Goal: Transaction & Acquisition: Purchase product/service

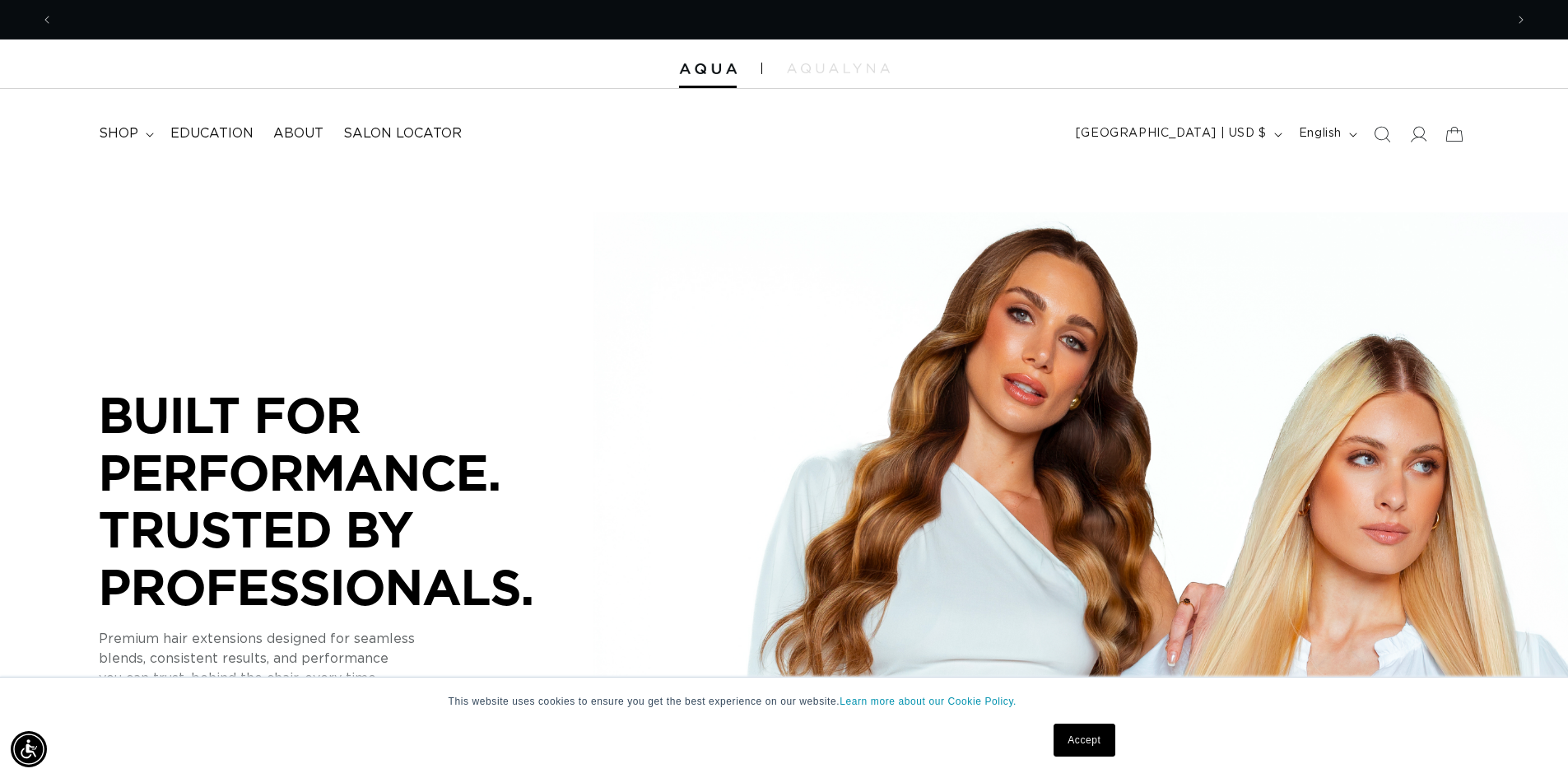
scroll to position [0, 1451]
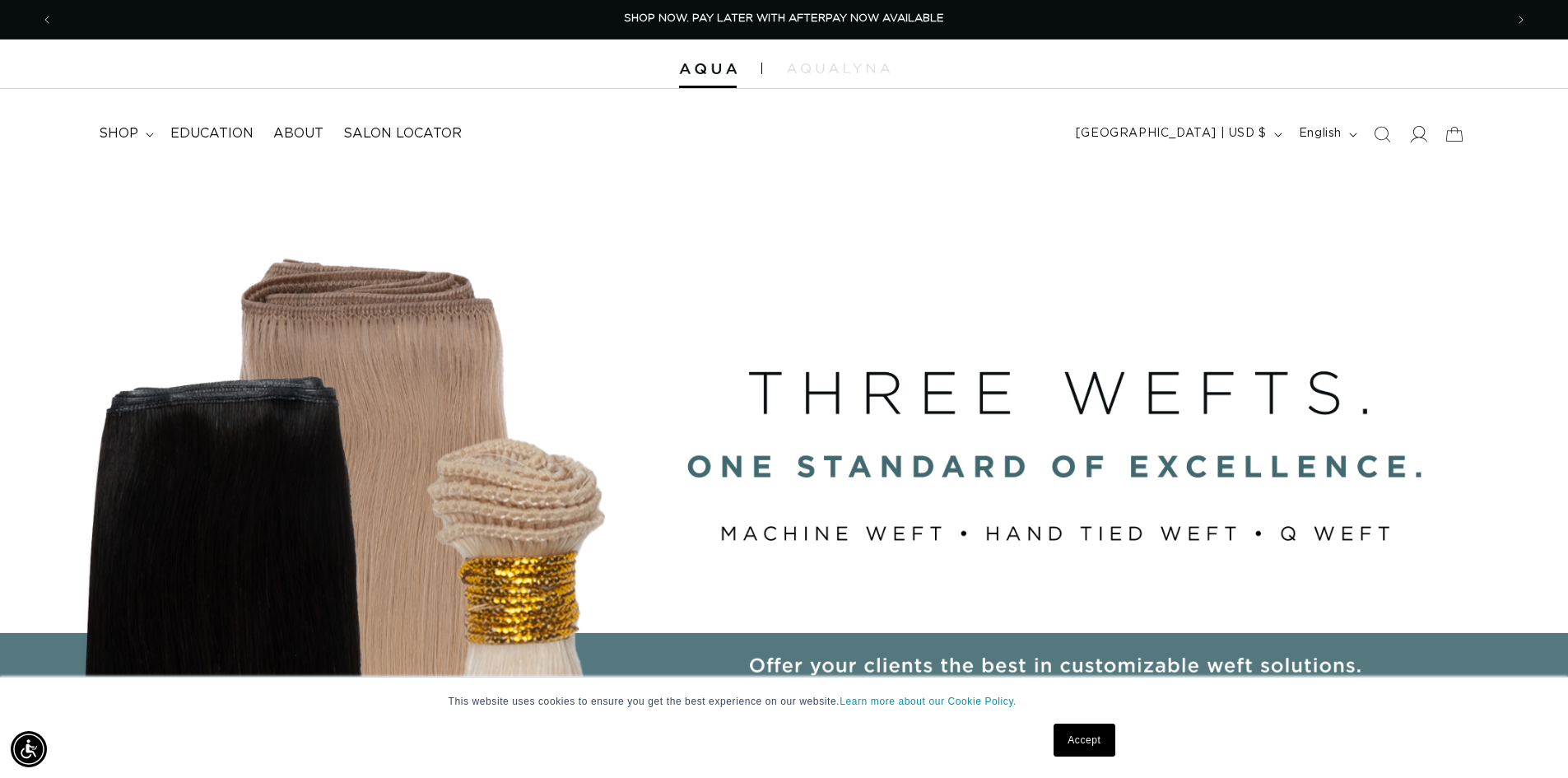
click at [1408, 138] on span at bounding box center [1418, 134] width 36 height 36
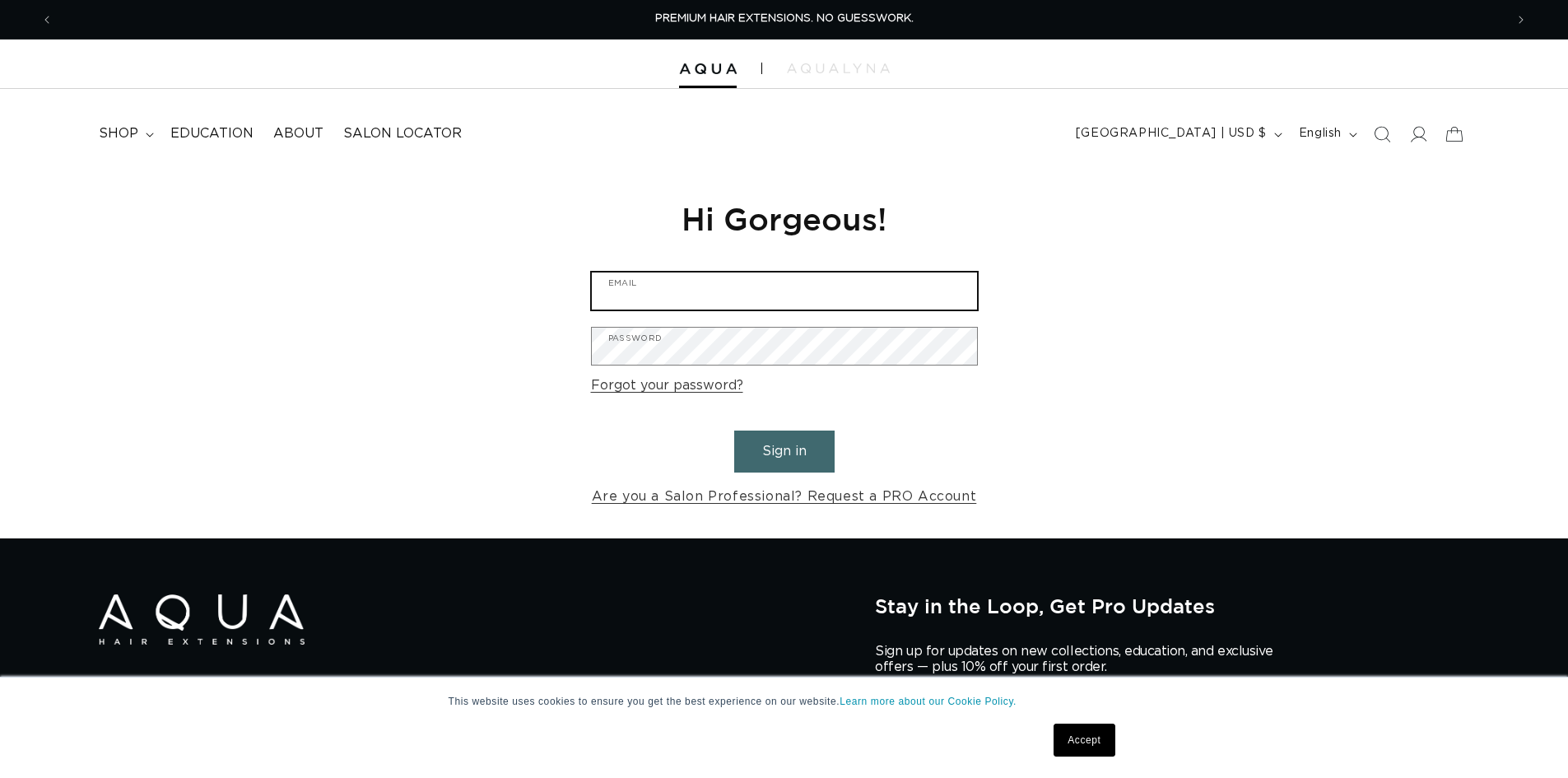
click at [680, 304] on input "Email" at bounding box center [784, 291] width 386 height 37
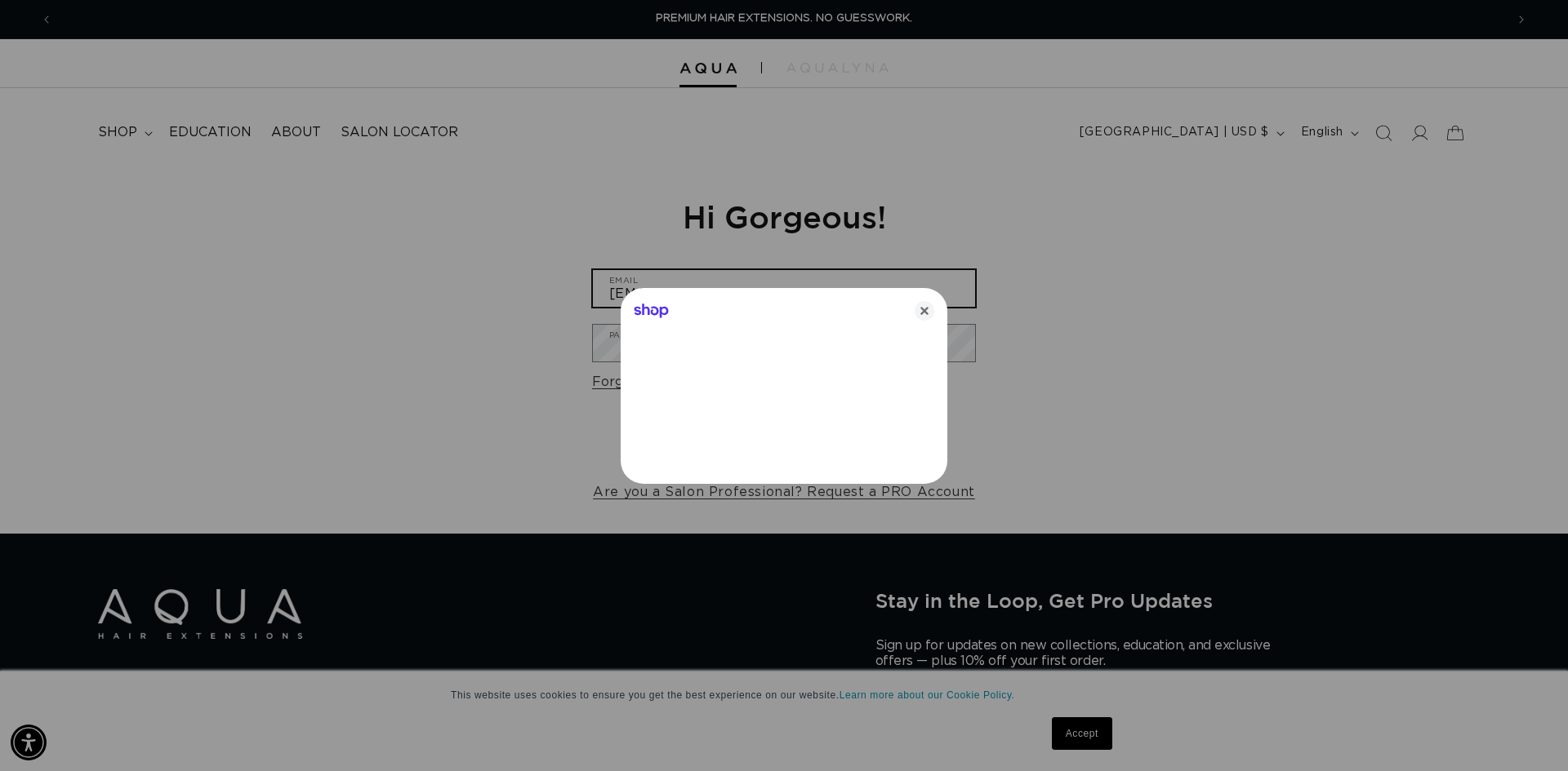
type input "taylormeredith665@yahoo.com"
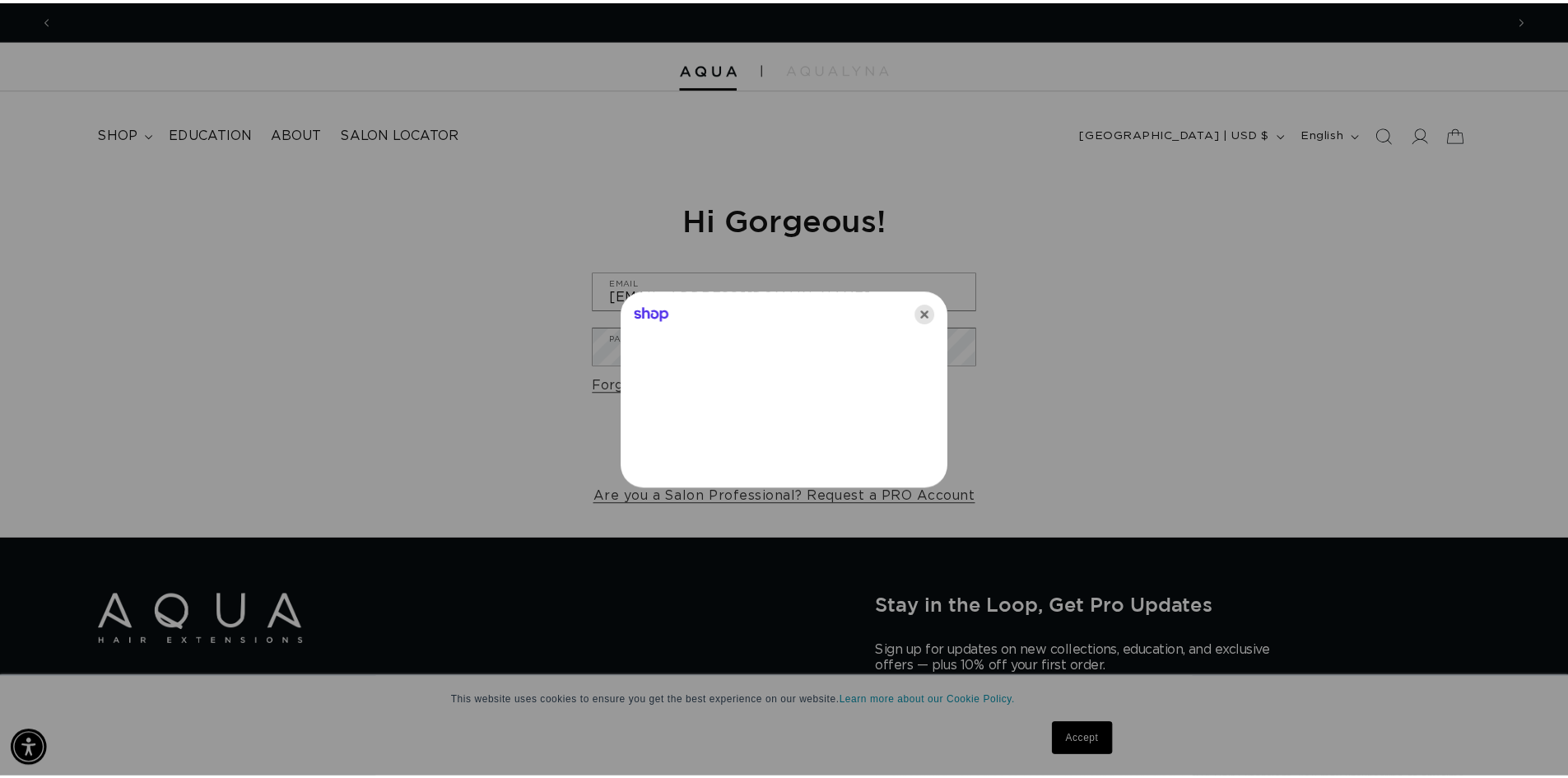
scroll to position [0, 2927]
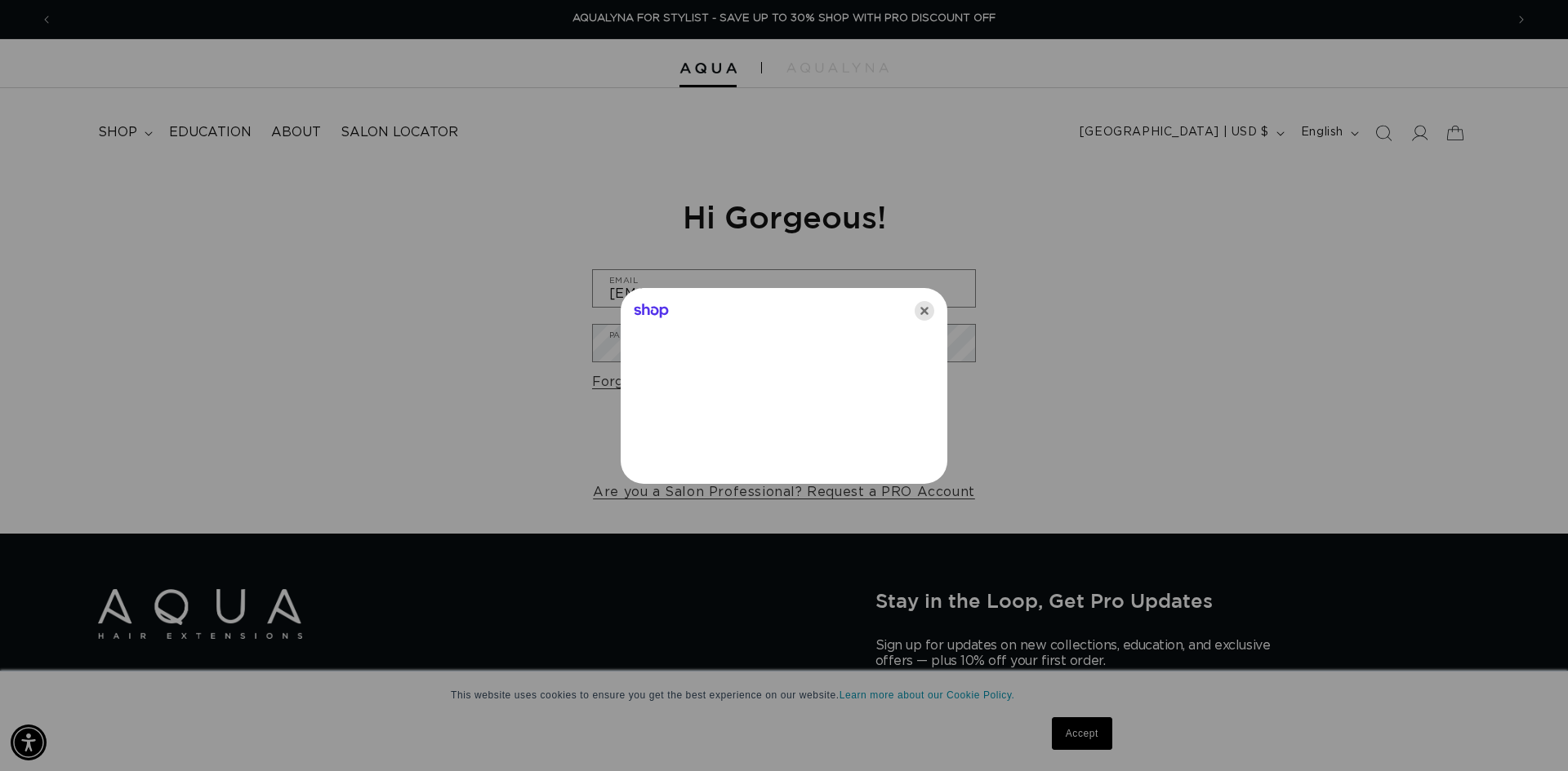
click at [928, 313] on icon "Close" at bounding box center [925, 311] width 20 height 20
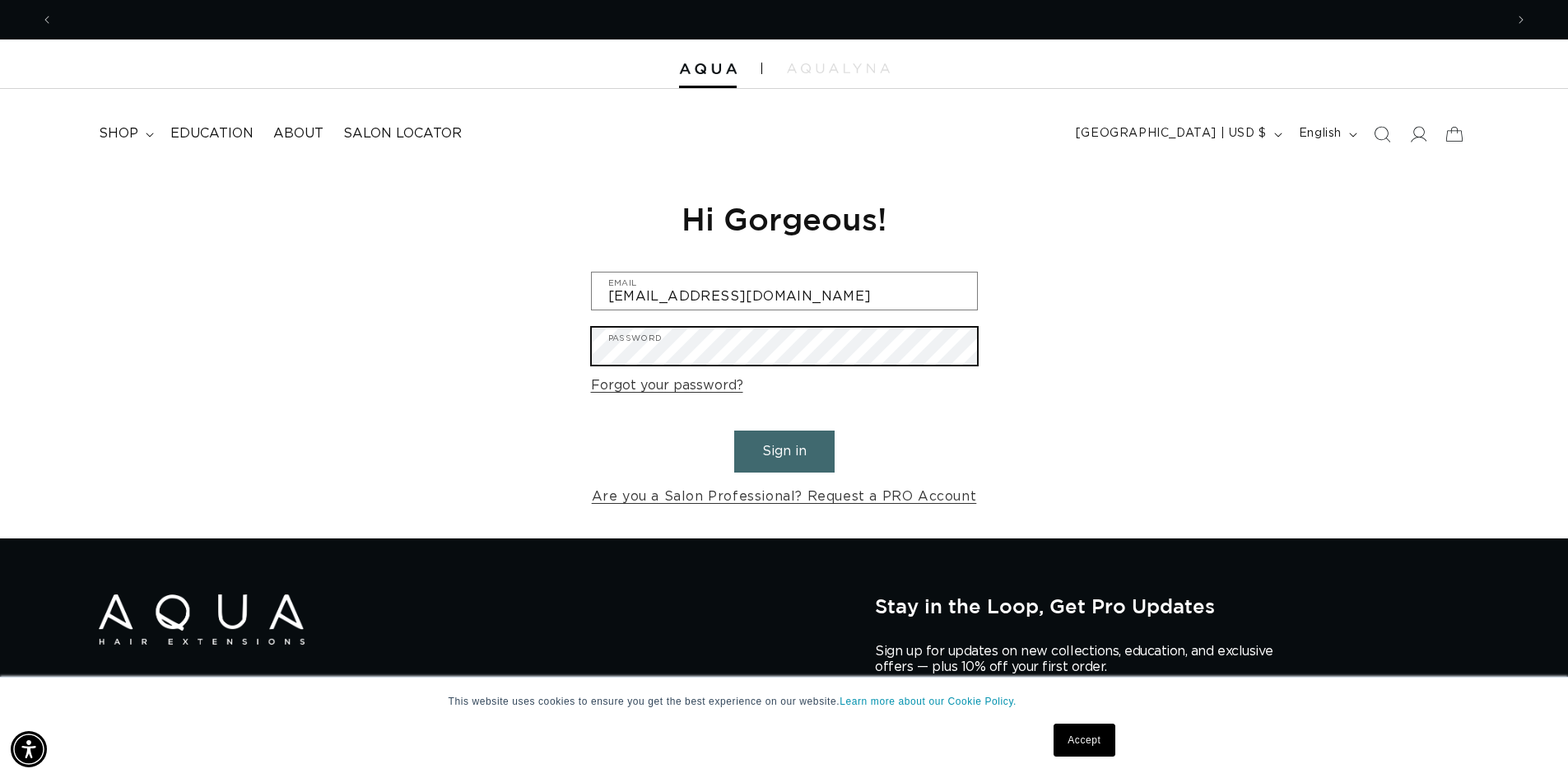
scroll to position [0, 1451]
click at [735, 431] on button "Sign in" at bounding box center [784, 452] width 100 height 42
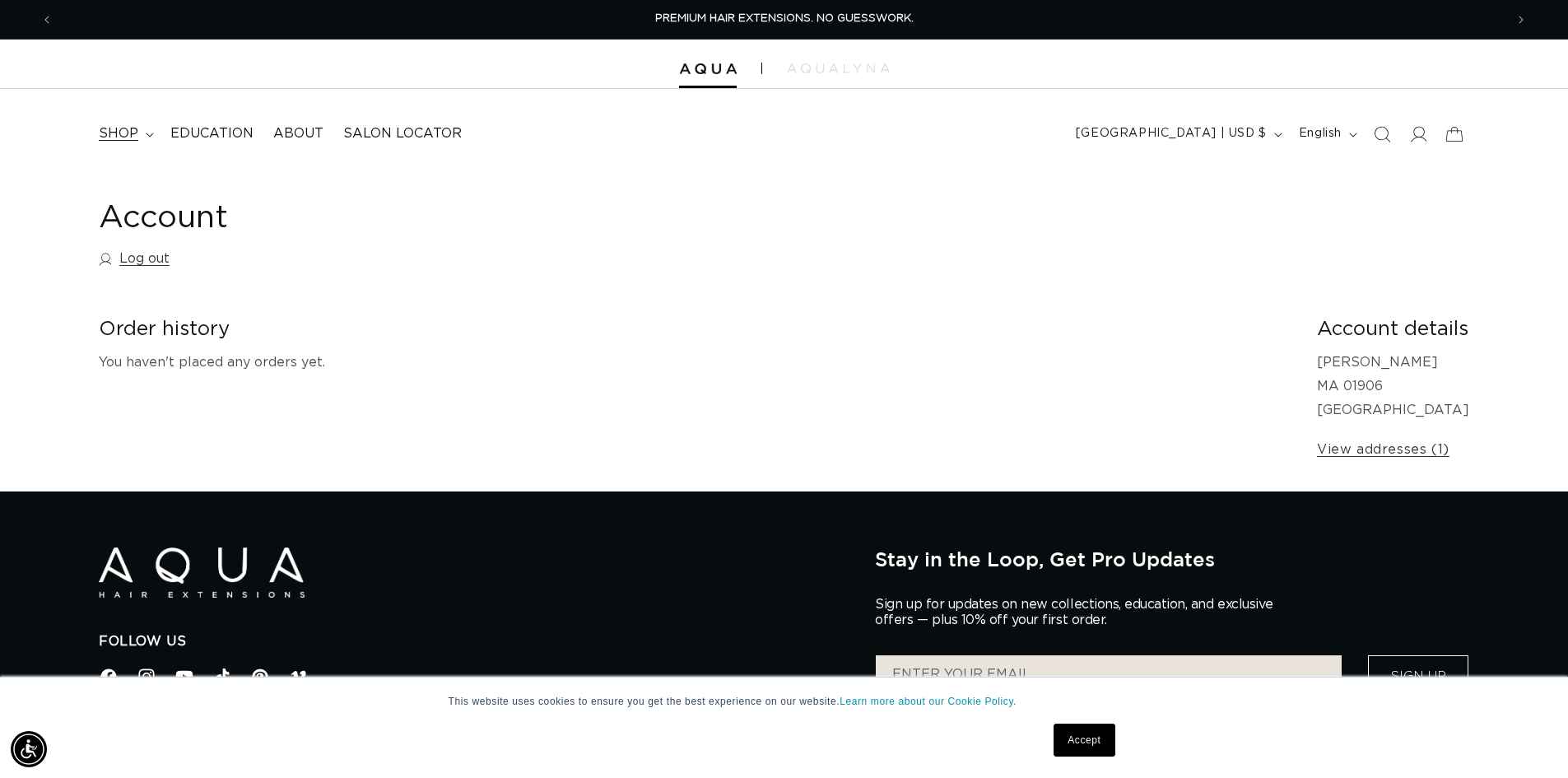
click at [151, 122] on summary "shop" at bounding box center [125, 133] width 72 height 37
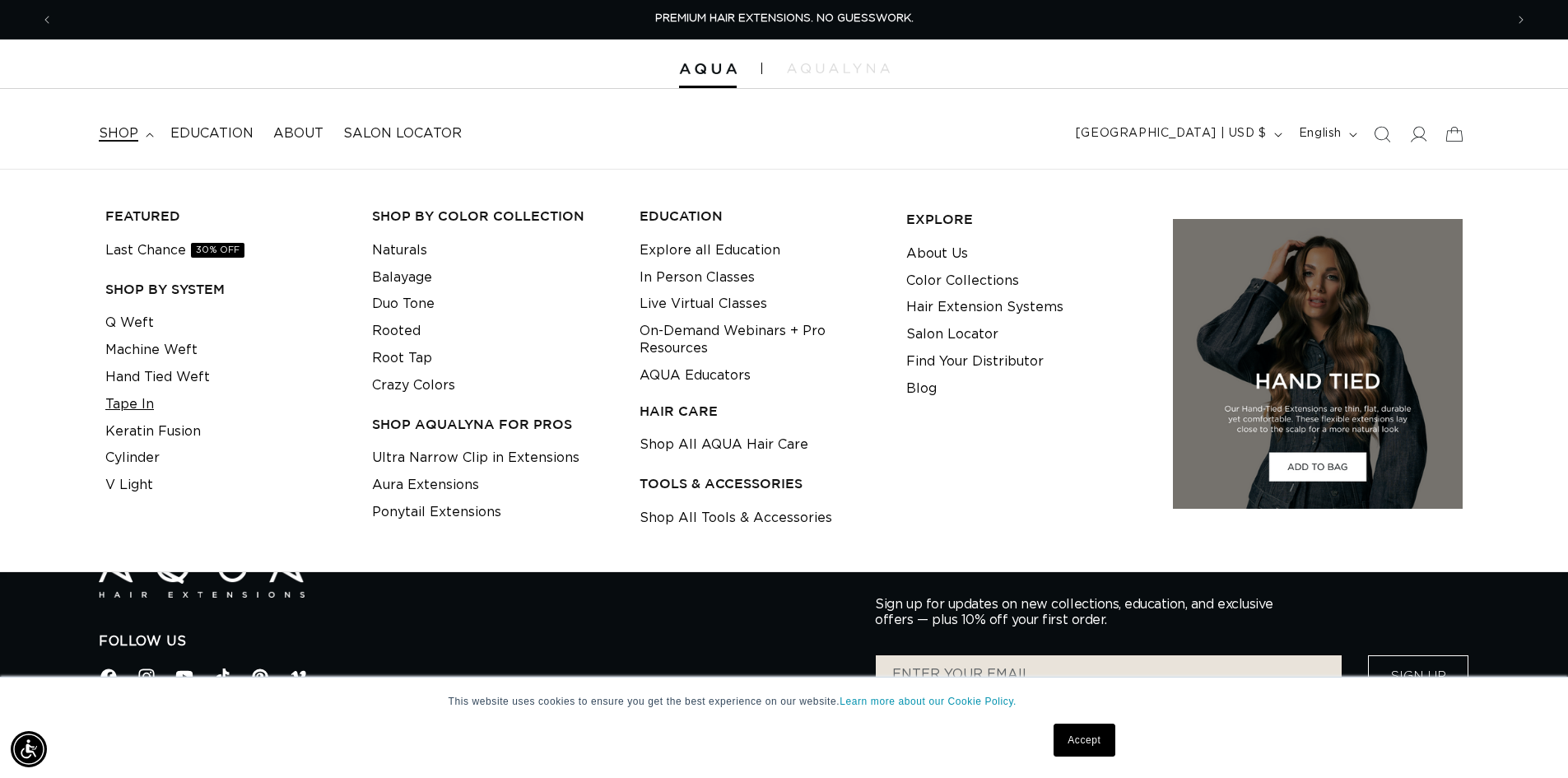
click at [143, 407] on link "Tape In" at bounding box center [129, 404] width 49 height 27
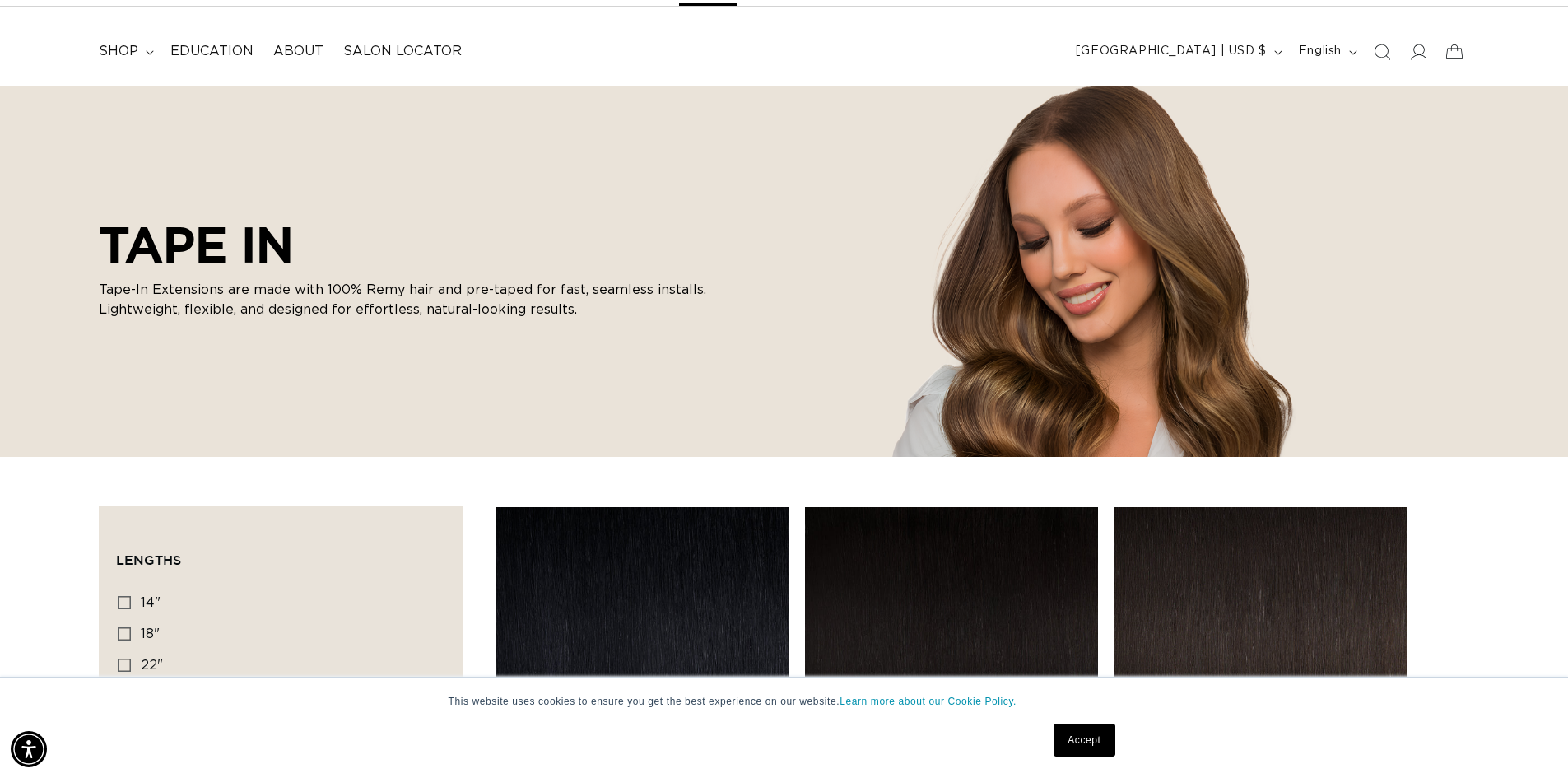
scroll to position [0, 1451]
click at [151, 60] on summary "shop" at bounding box center [125, 51] width 72 height 37
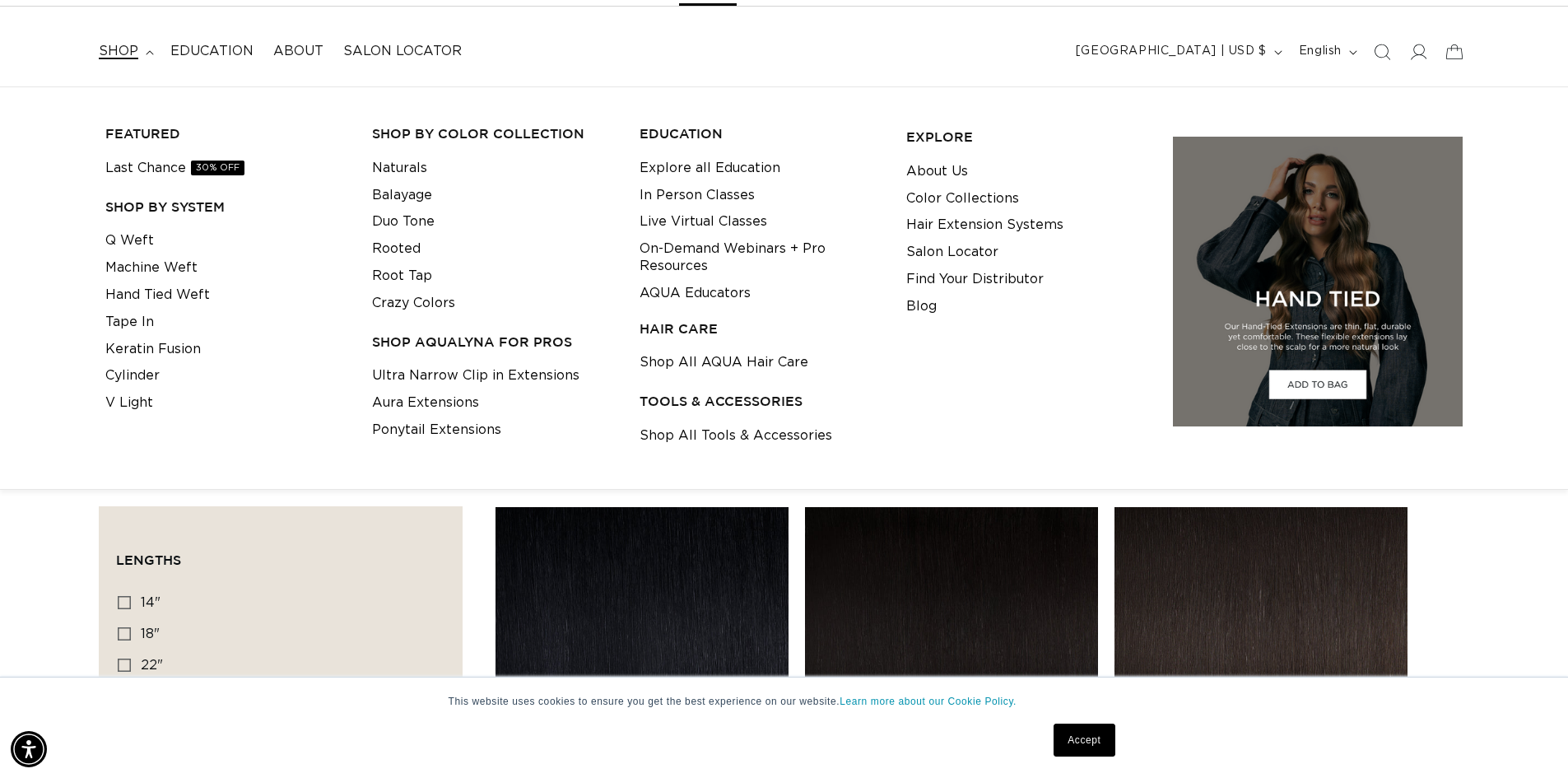
scroll to position [0, 2902]
click at [729, 434] on link "Shop All Tools & Accessories" at bounding box center [736, 436] width 193 height 27
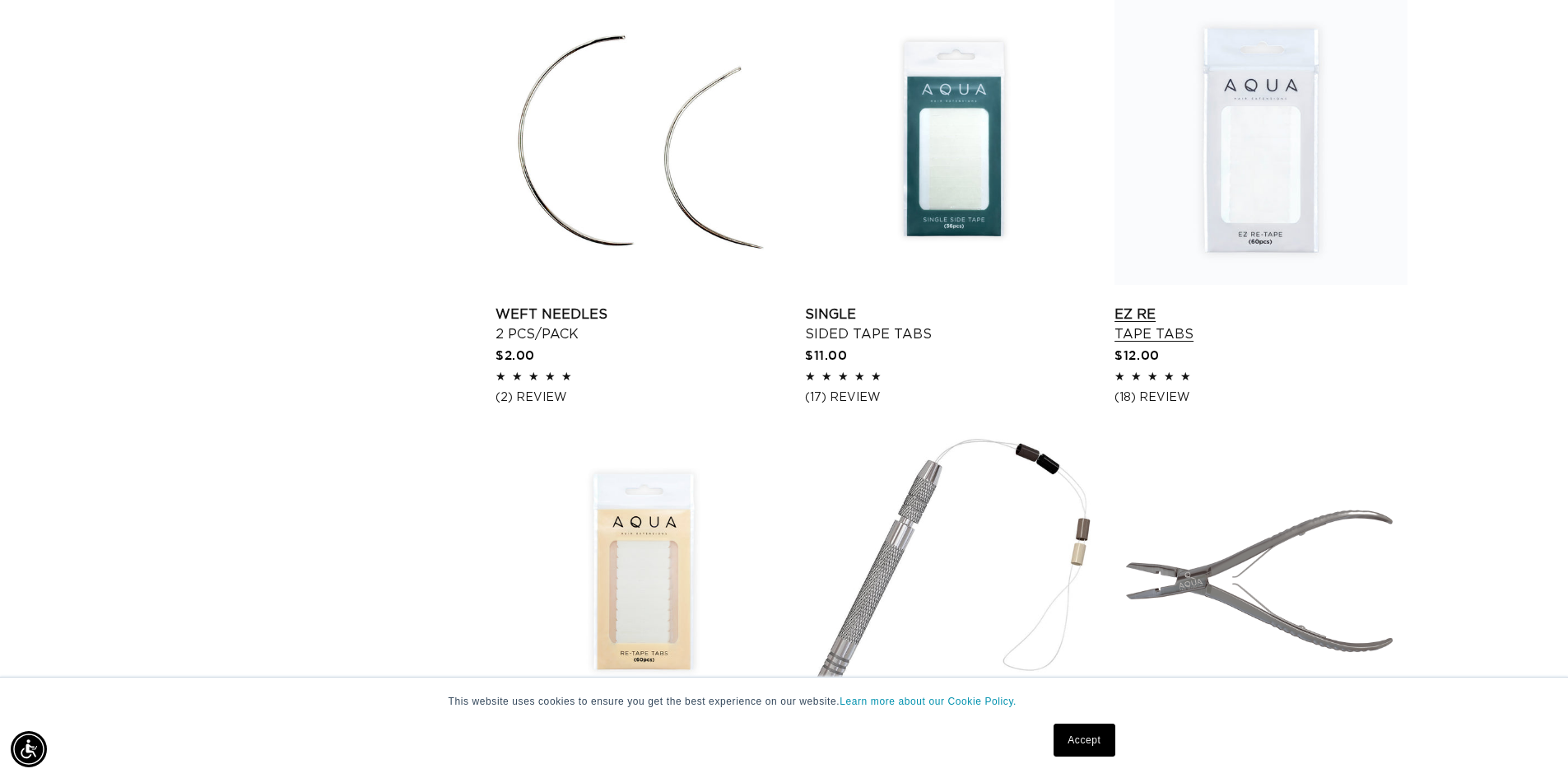
scroll to position [1895, 0]
click at [1226, 306] on link "EZ Re Tape Tabs" at bounding box center [1260, 326] width 293 height 40
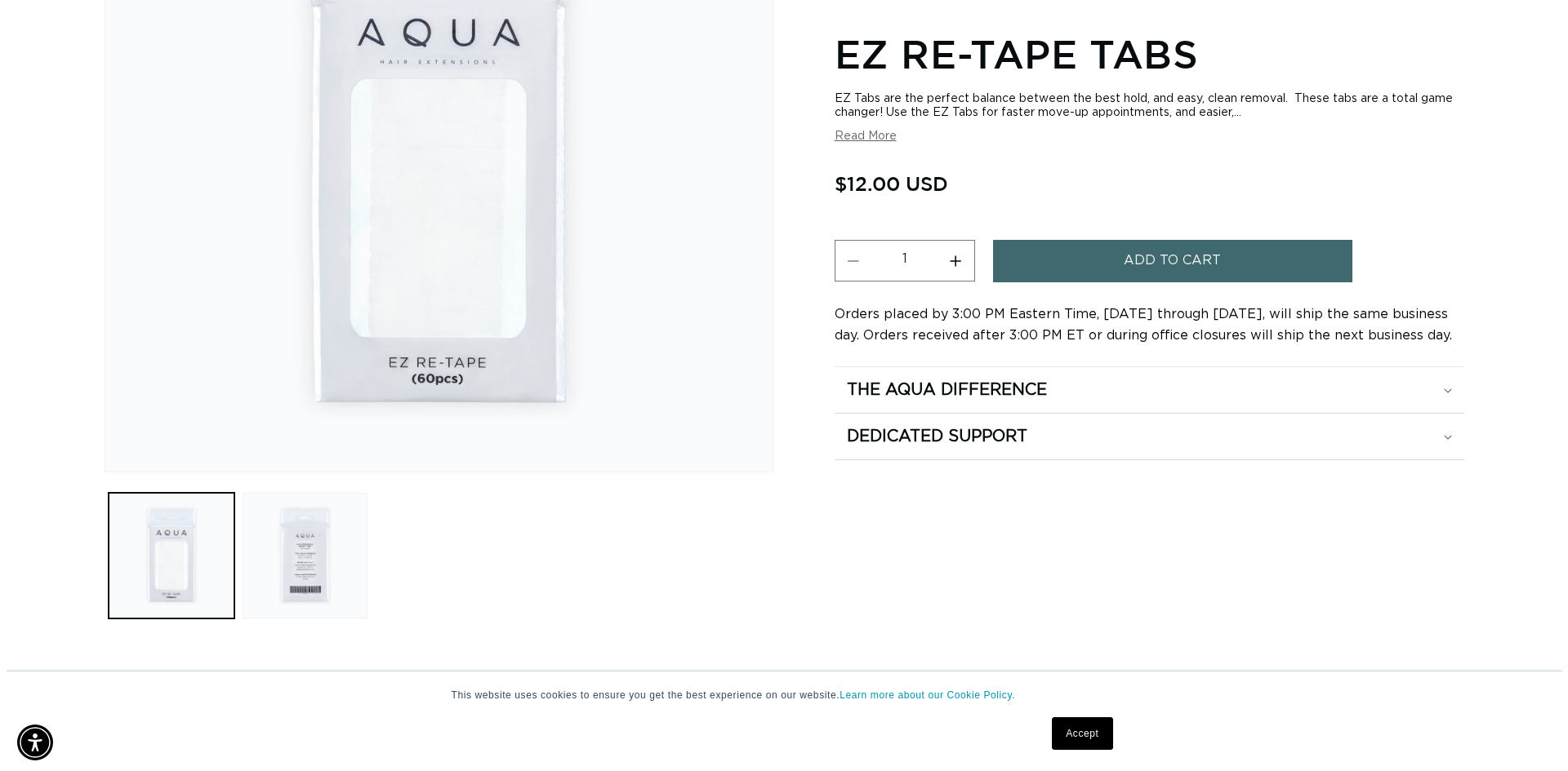
scroll to position [326, 0]
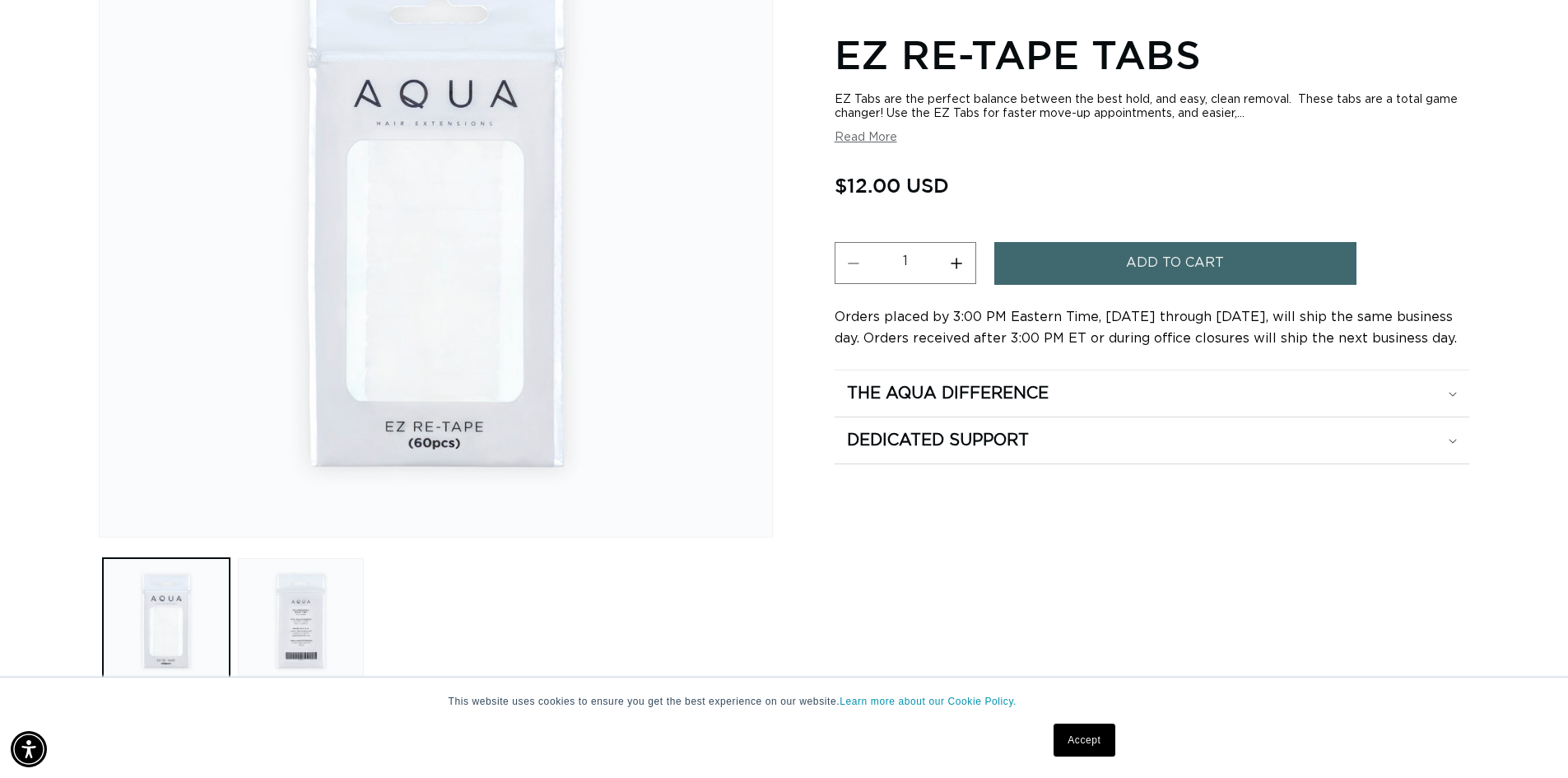
click at [948, 251] on button "Increase quantity for EZ Re-Tape Tabs" at bounding box center [956, 263] width 37 height 42
type input "2"
click at [1095, 254] on button "Add to cart" at bounding box center [1175, 263] width 362 height 42
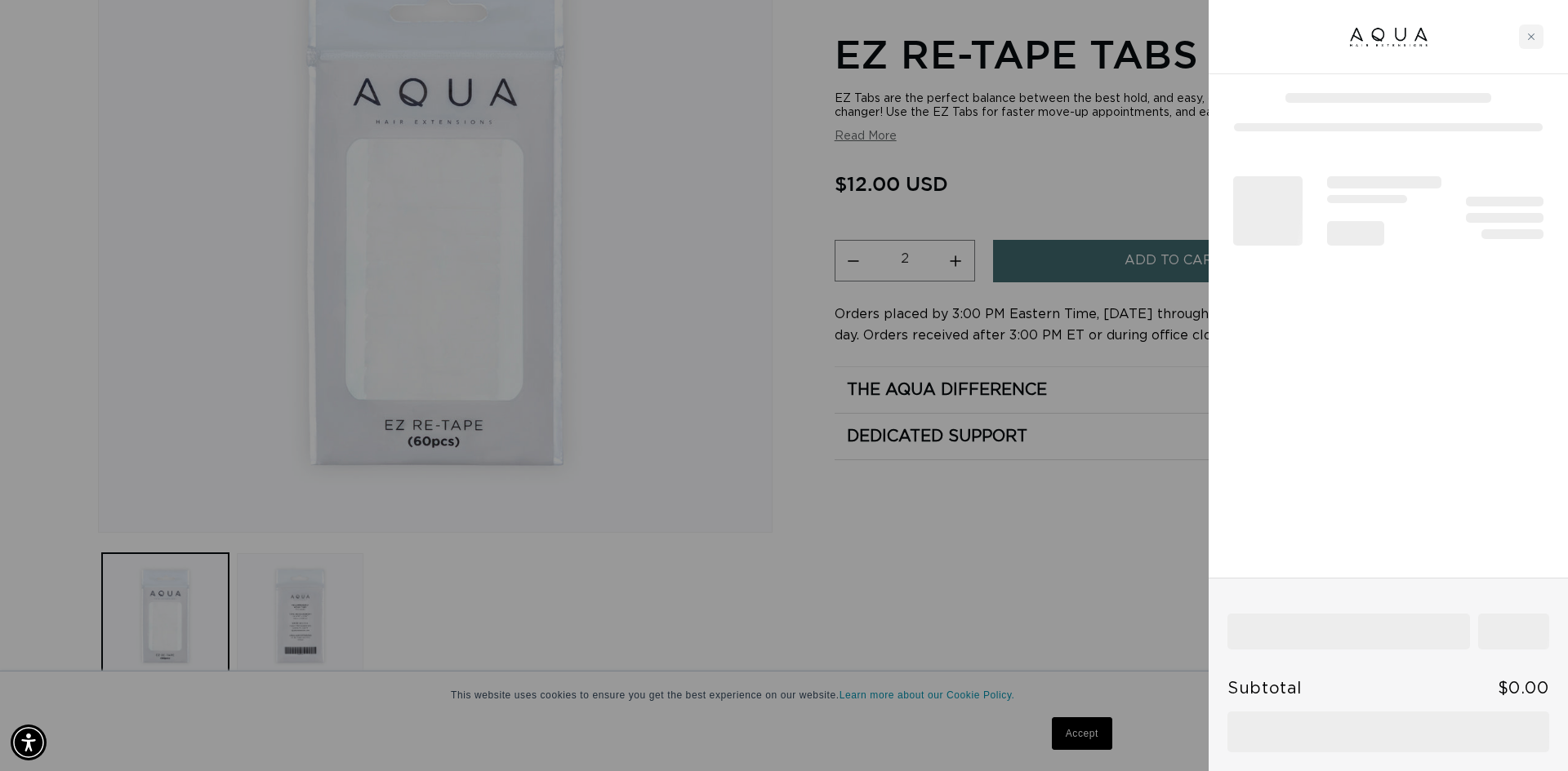
scroll to position [0, 2903]
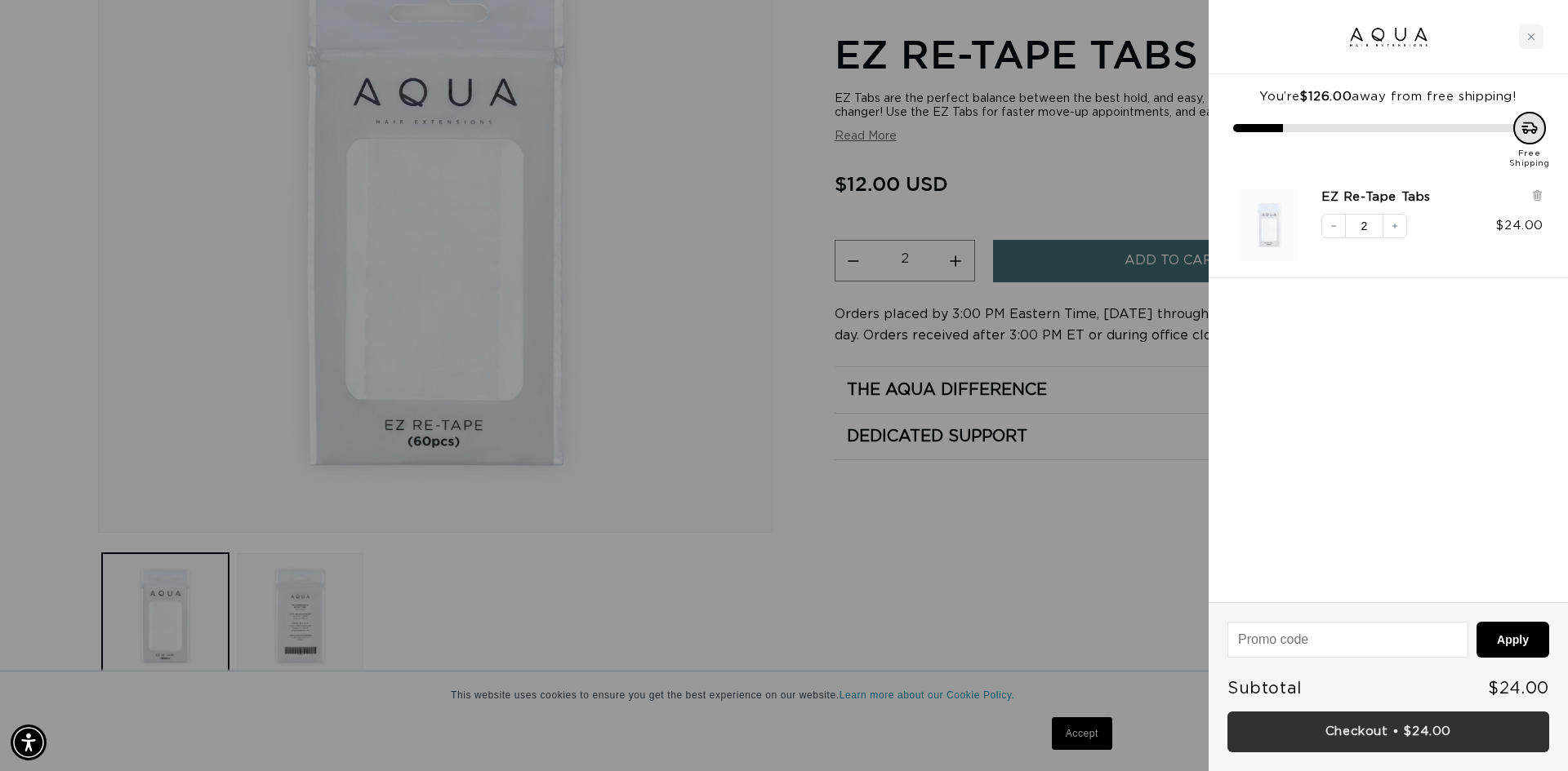
click at [1438, 731] on link "Checkout • $24.00" at bounding box center [1388, 732] width 322 height 42
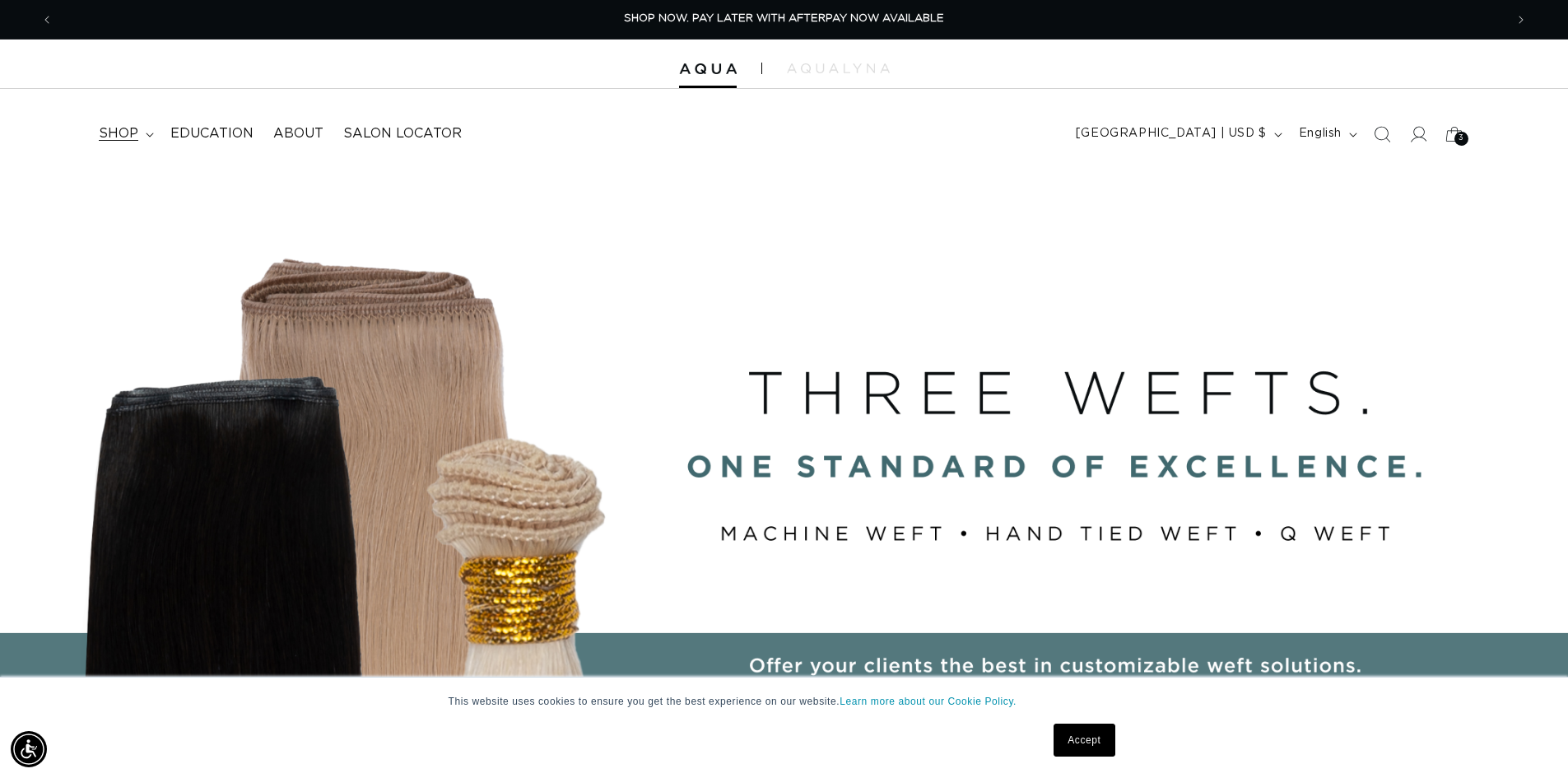
click at [148, 134] on icon at bounding box center [150, 135] width 8 height 5
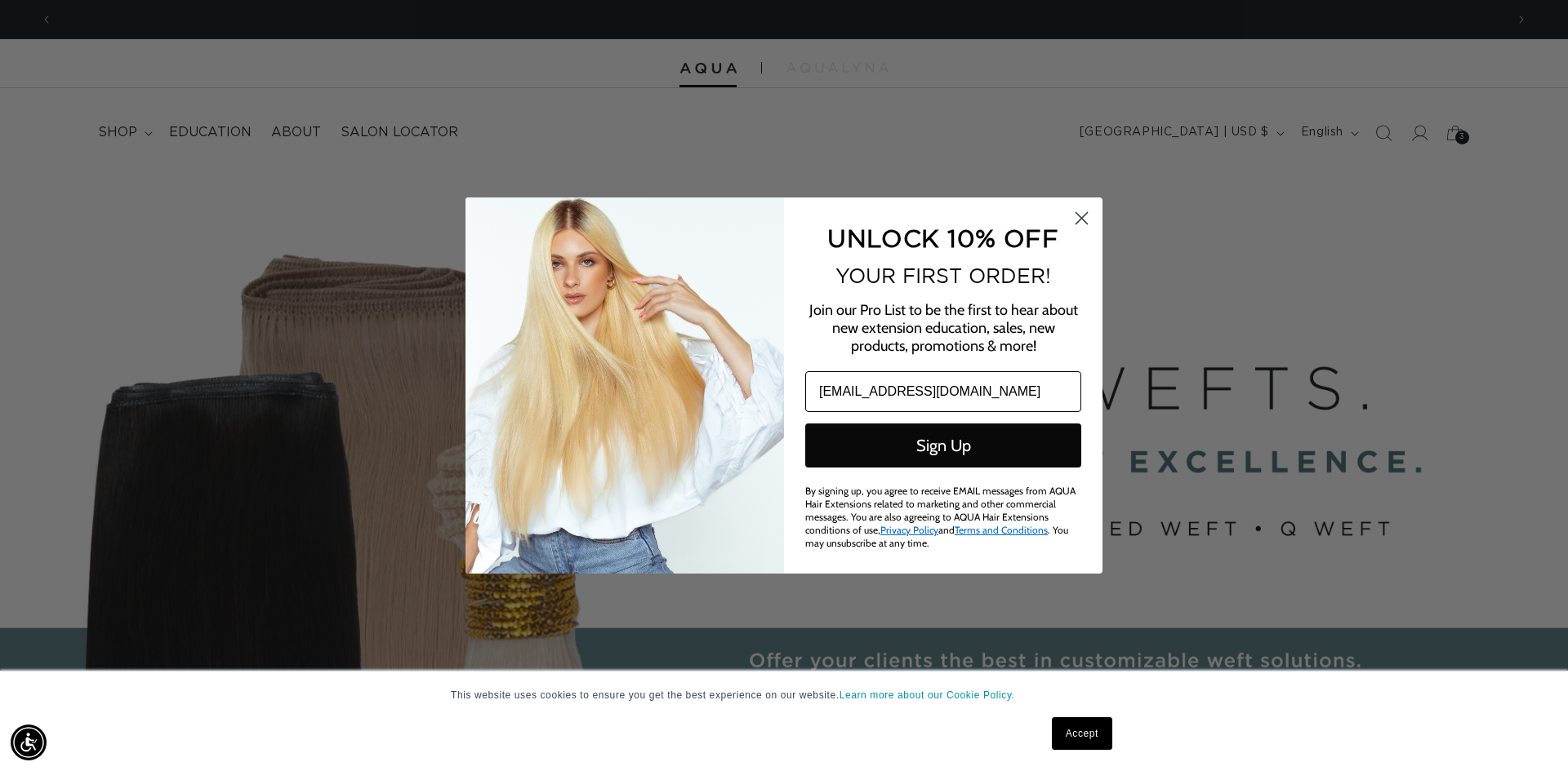
scroll to position [0, 2903]
type input "taylormeredith665@yahoo.com"
click input "Submit" at bounding box center [0, 0] width 0 height 0
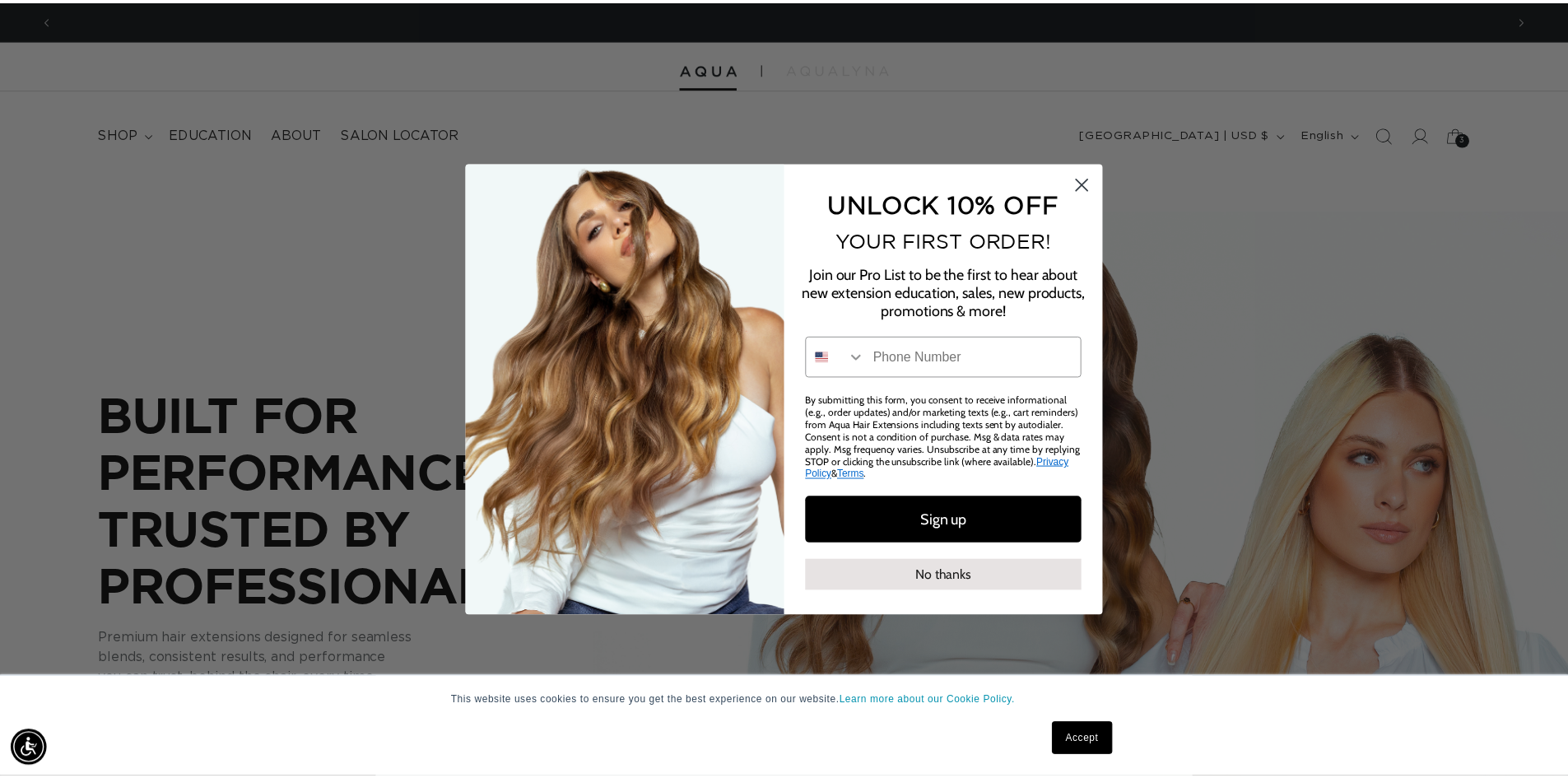
scroll to position [0, 1464]
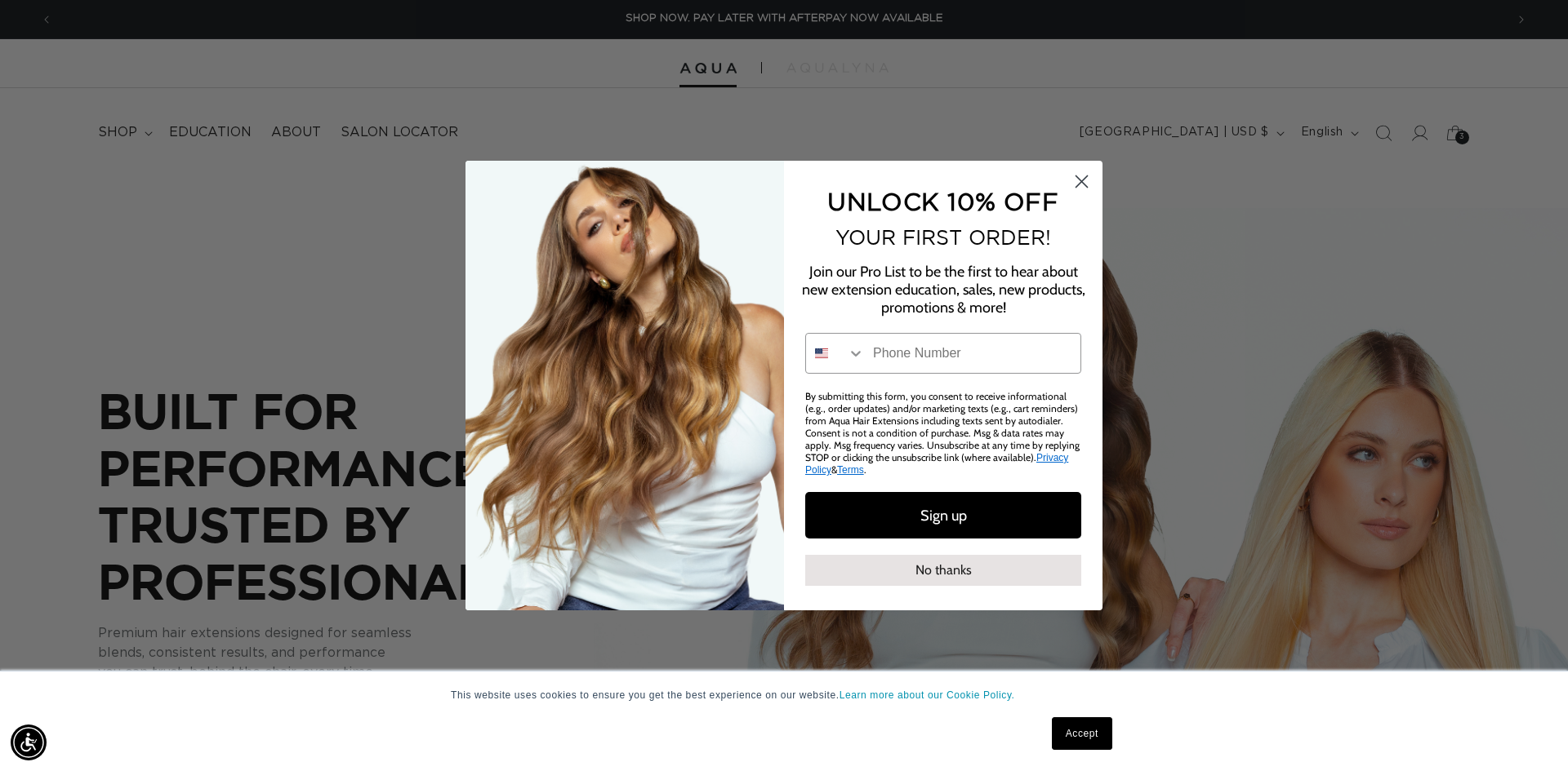
click at [1081, 176] on circle "Close dialog" at bounding box center [1080, 181] width 27 height 27
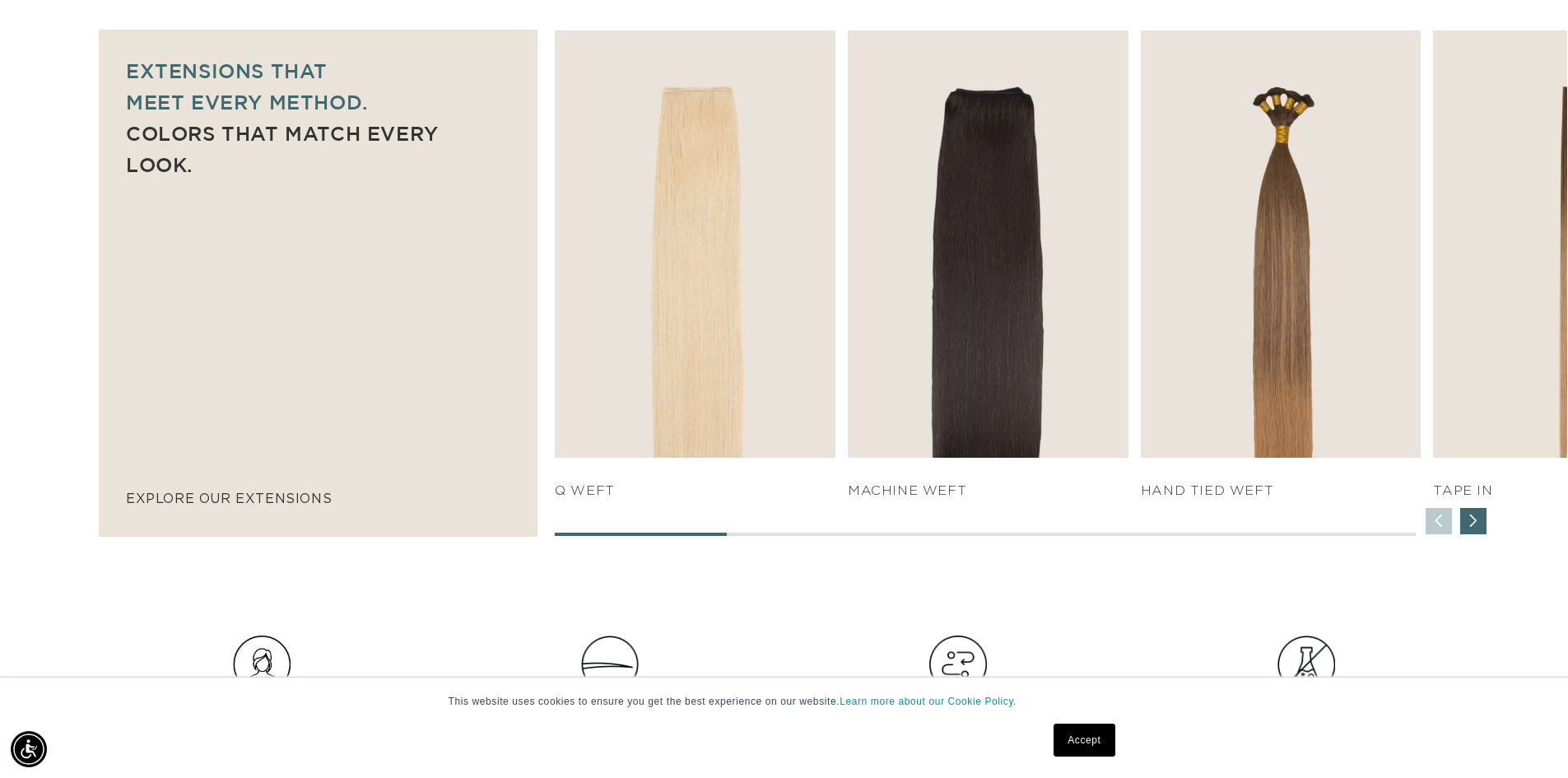
scroll to position [1153, 0]
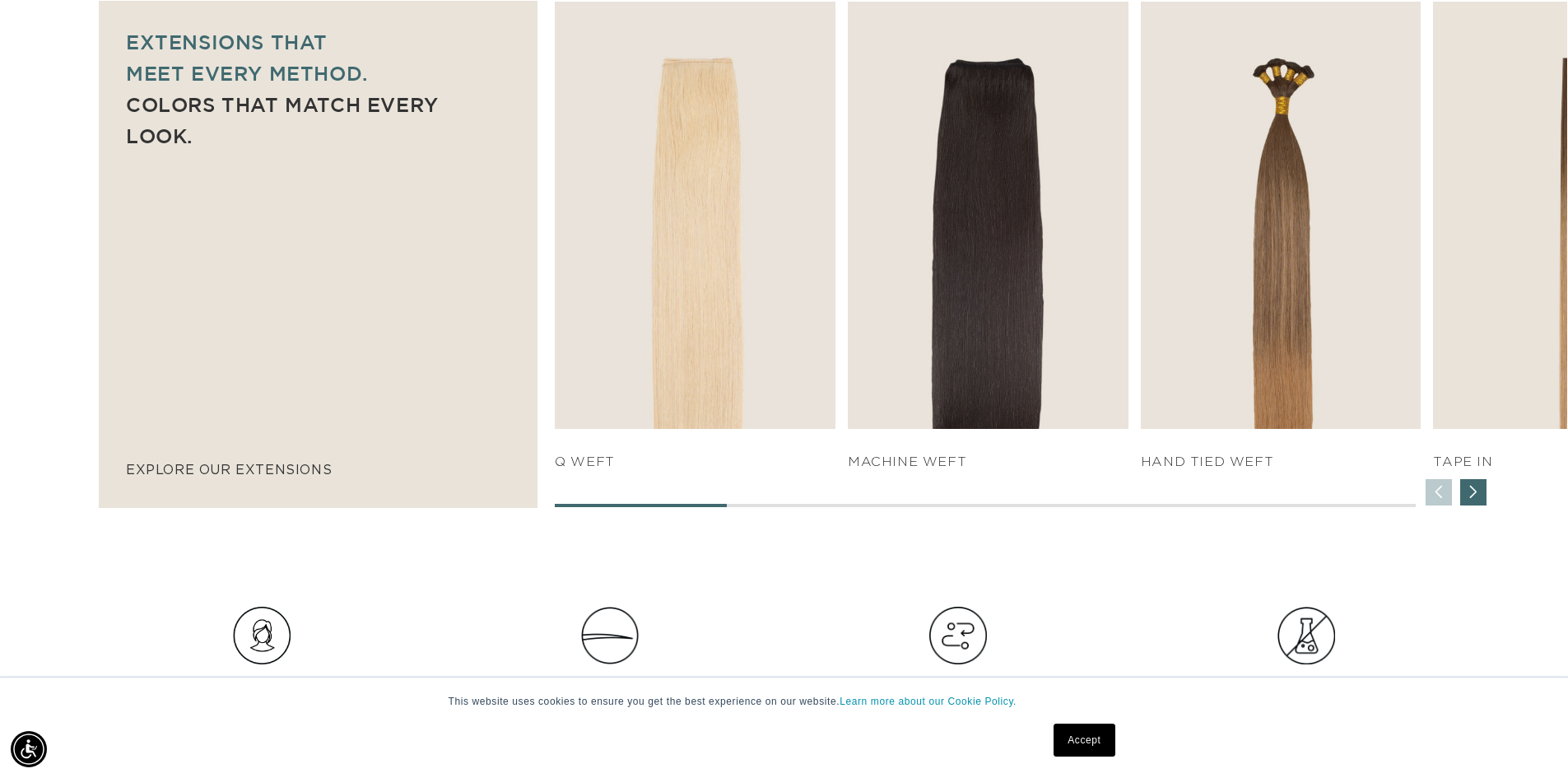
click at [1478, 499] on div "Next slide" at bounding box center [1473, 492] width 26 height 26
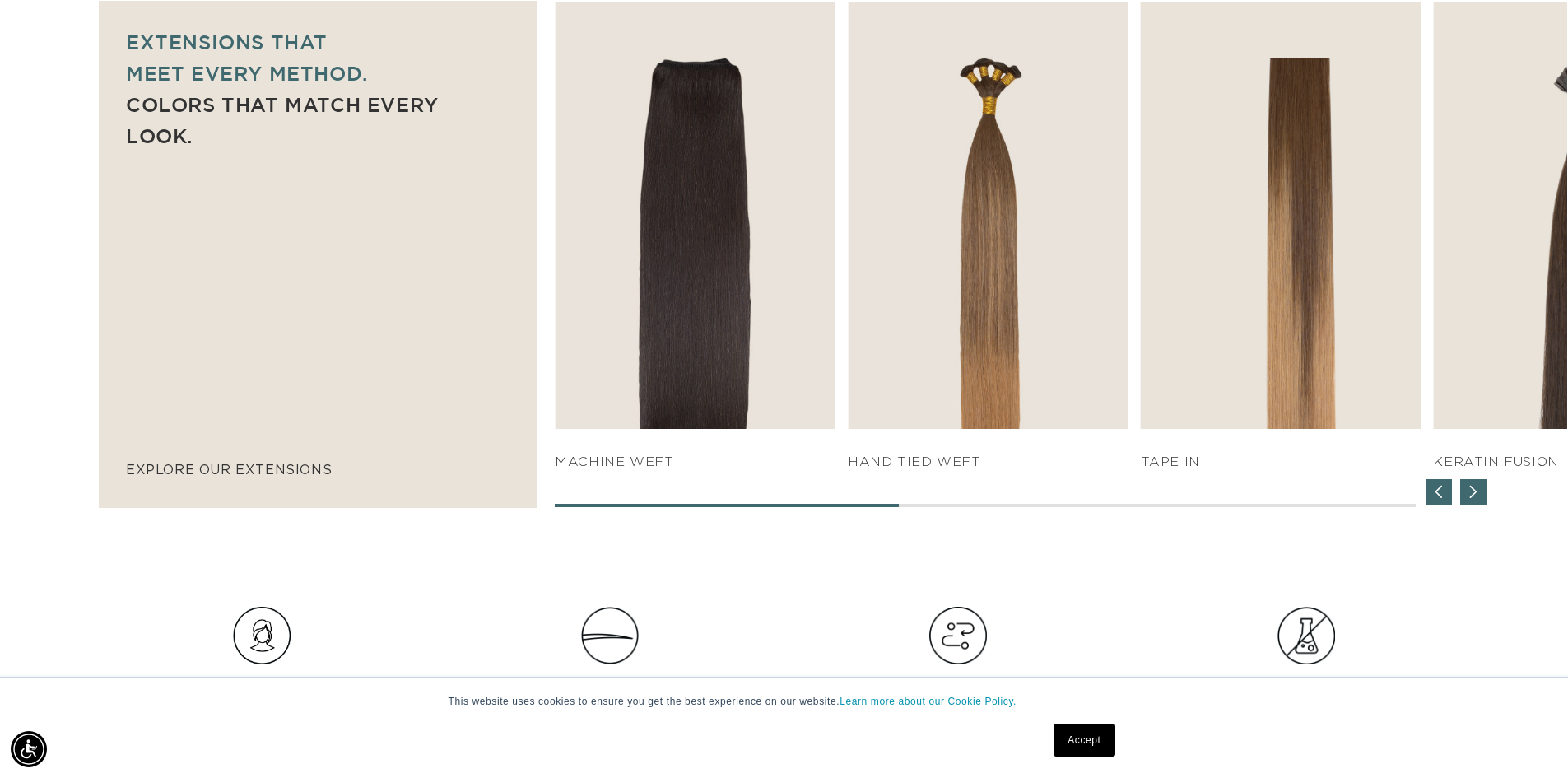
scroll to position [0, 2902]
click at [1468, 502] on div "Next slide" at bounding box center [1473, 492] width 26 height 26
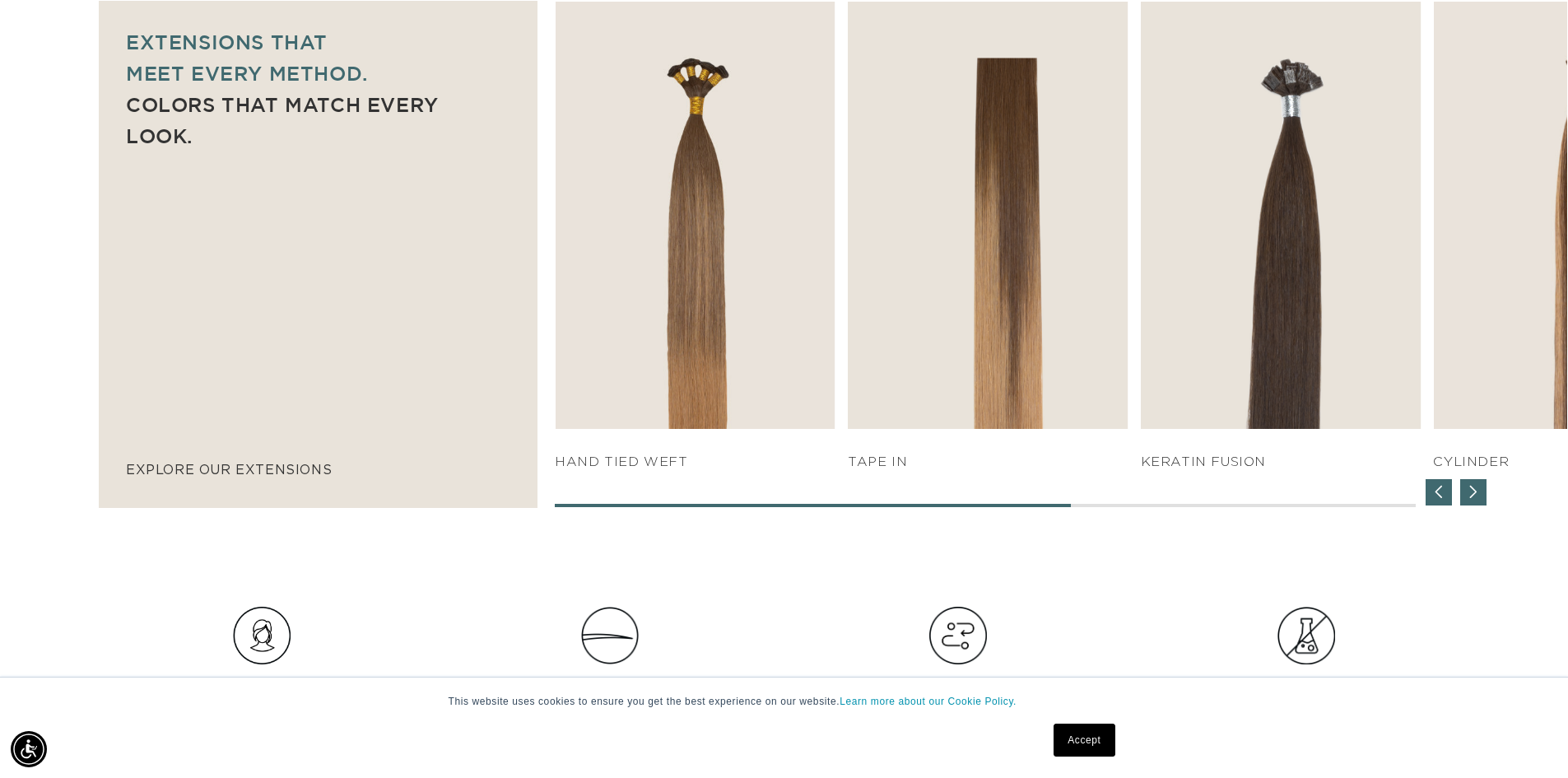
click at [1470, 494] on div "Next slide" at bounding box center [1473, 492] width 26 height 26
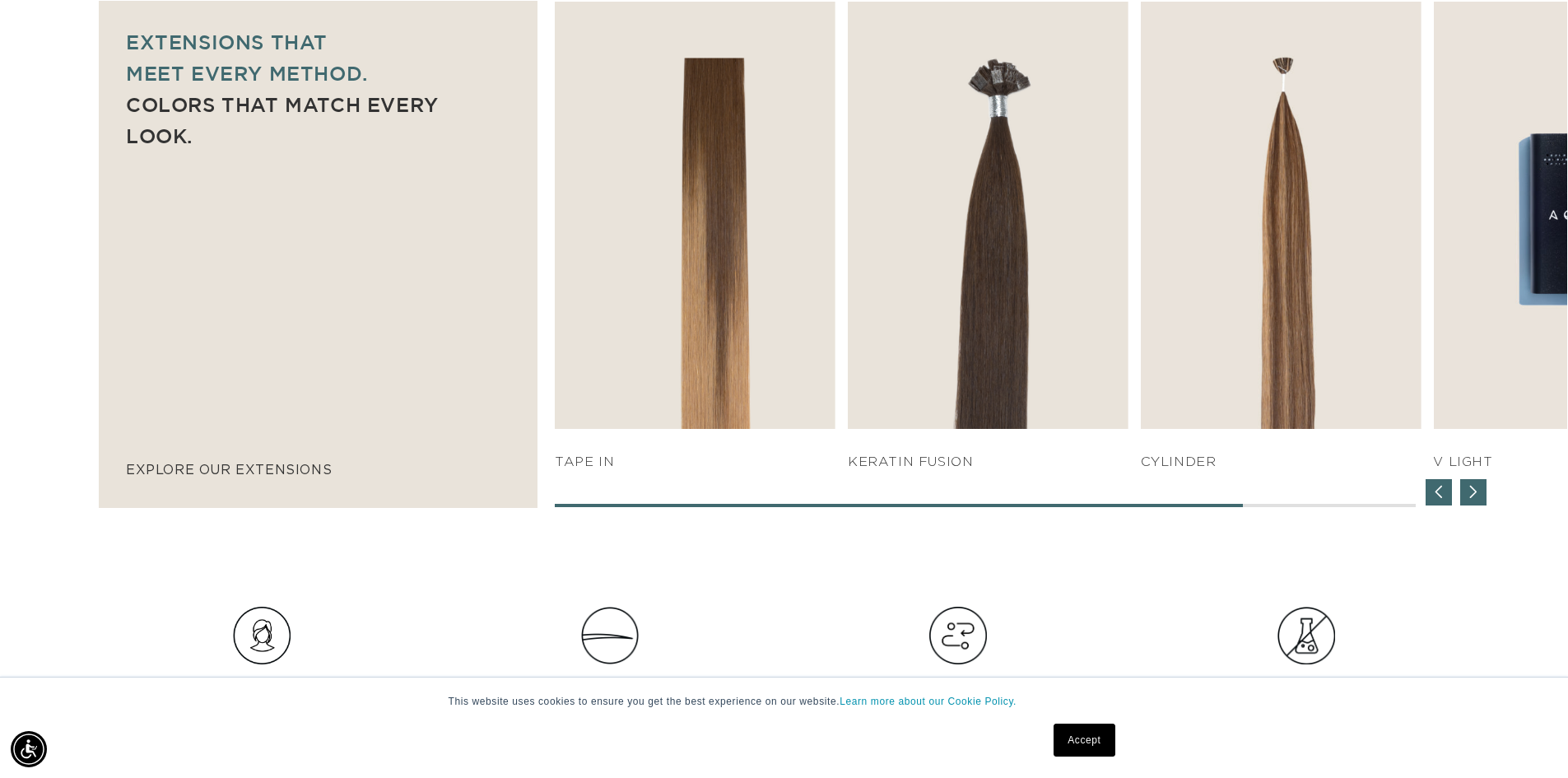
click at [1470, 494] on div "Next slide" at bounding box center [1473, 492] width 26 height 26
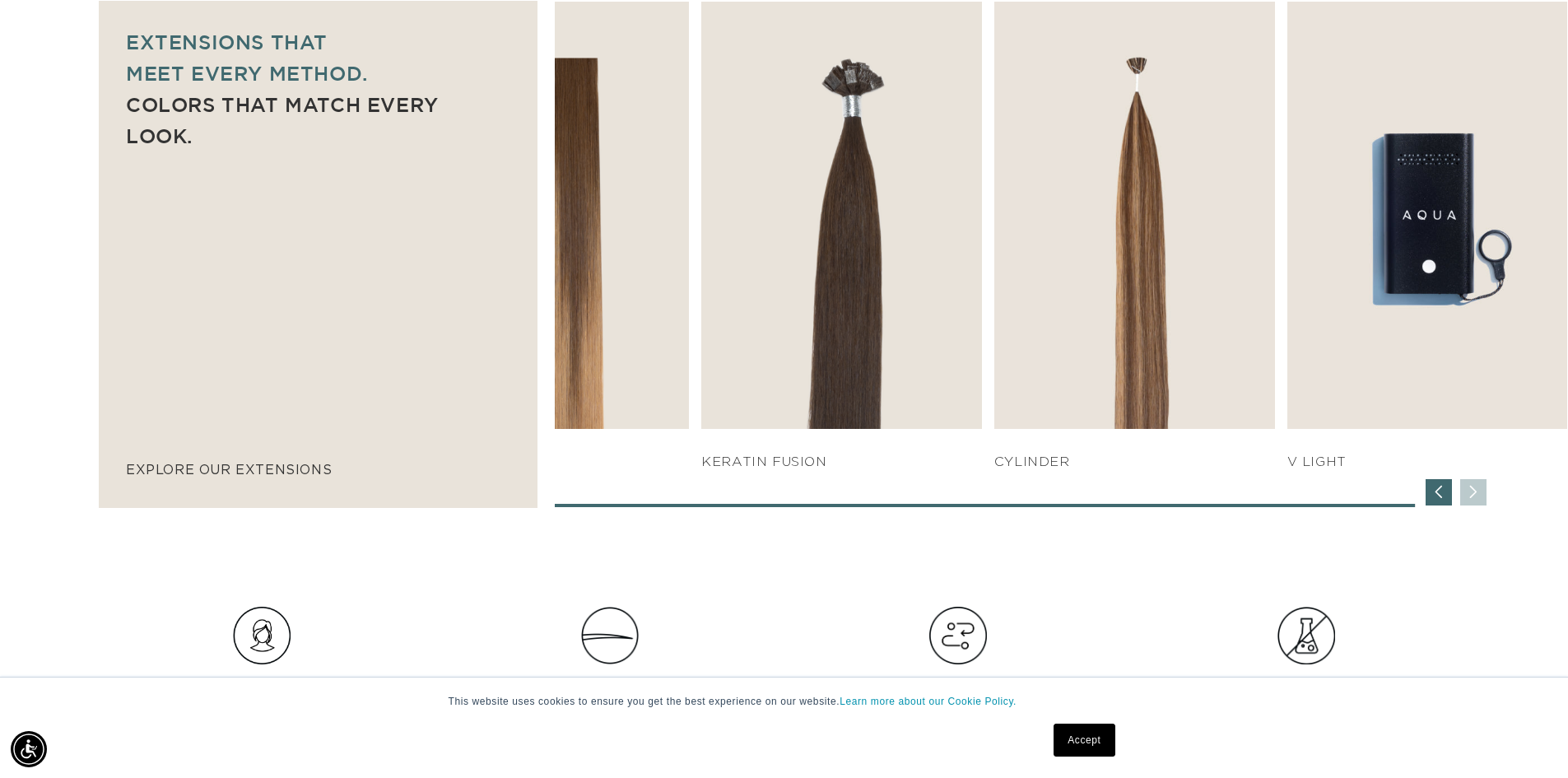
scroll to position [0, 0]
click at [1441, 496] on div "Previous slide" at bounding box center [1439, 492] width 26 height 26
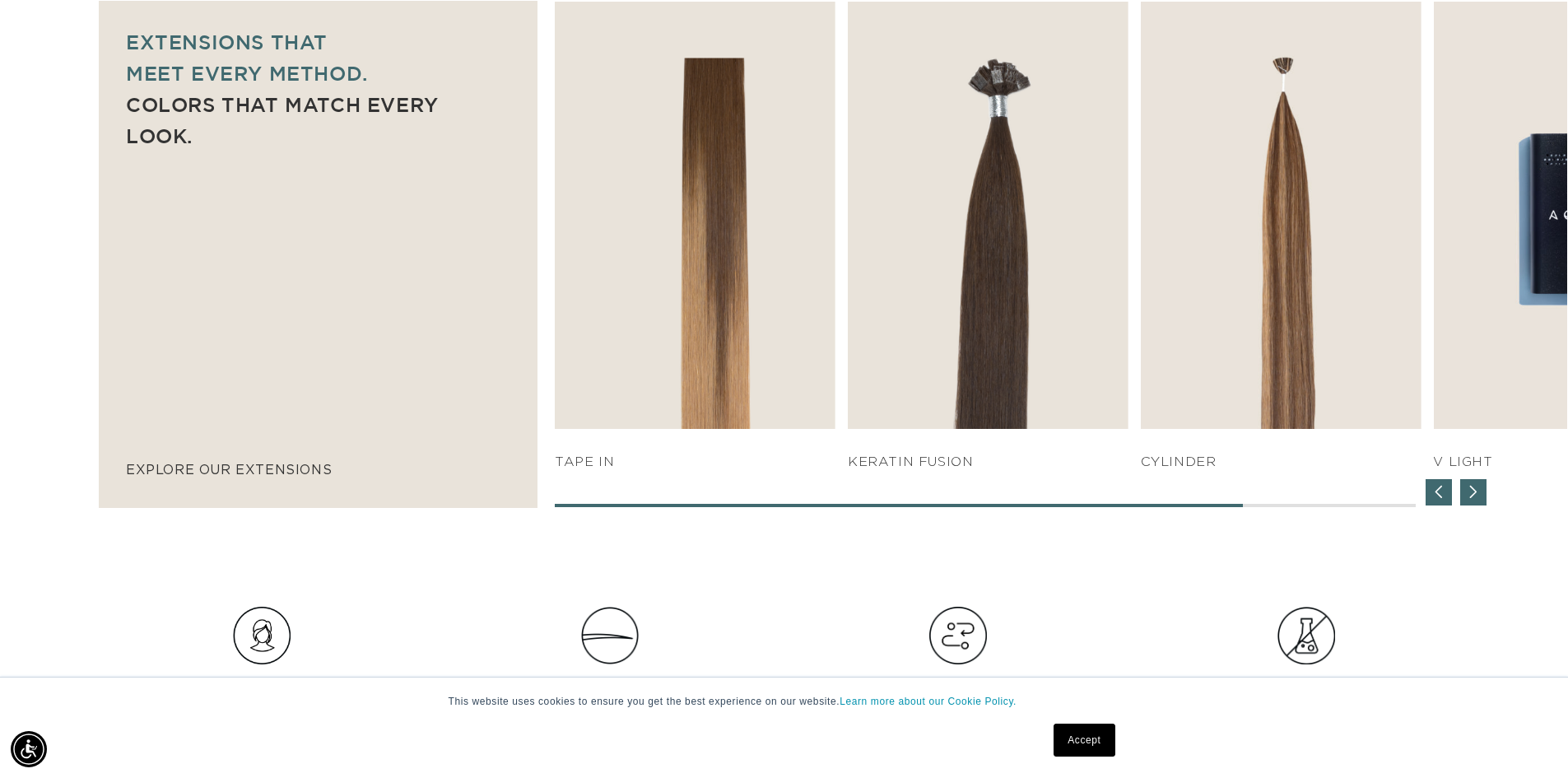
click at [1441, 496] on div "Previous slide" at bounding box center [1439, 492] width 26 height 26
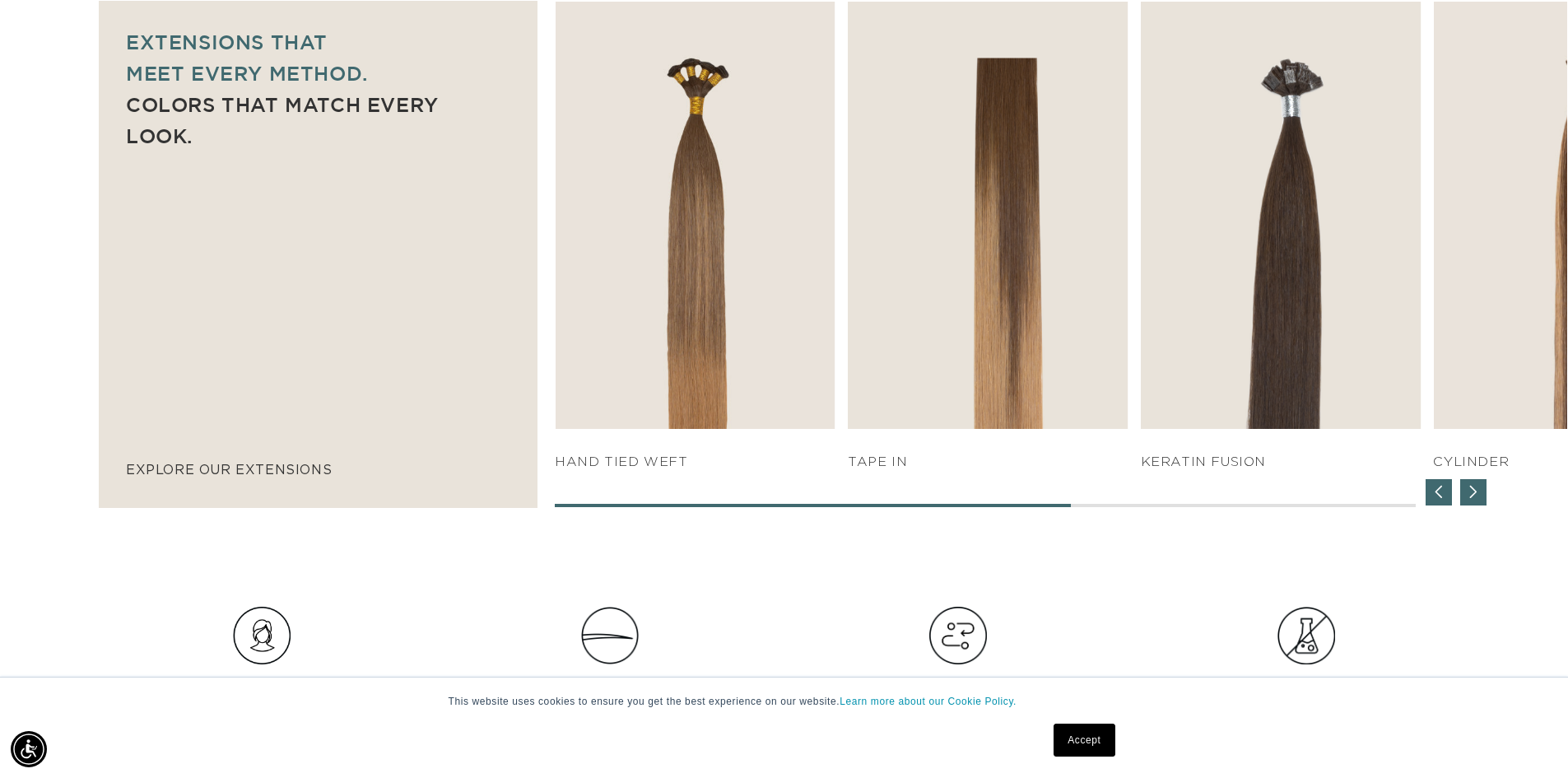
click at [1441, 496] on div "Previous slide" at bounding box center [1439, 492] width 26 height 26
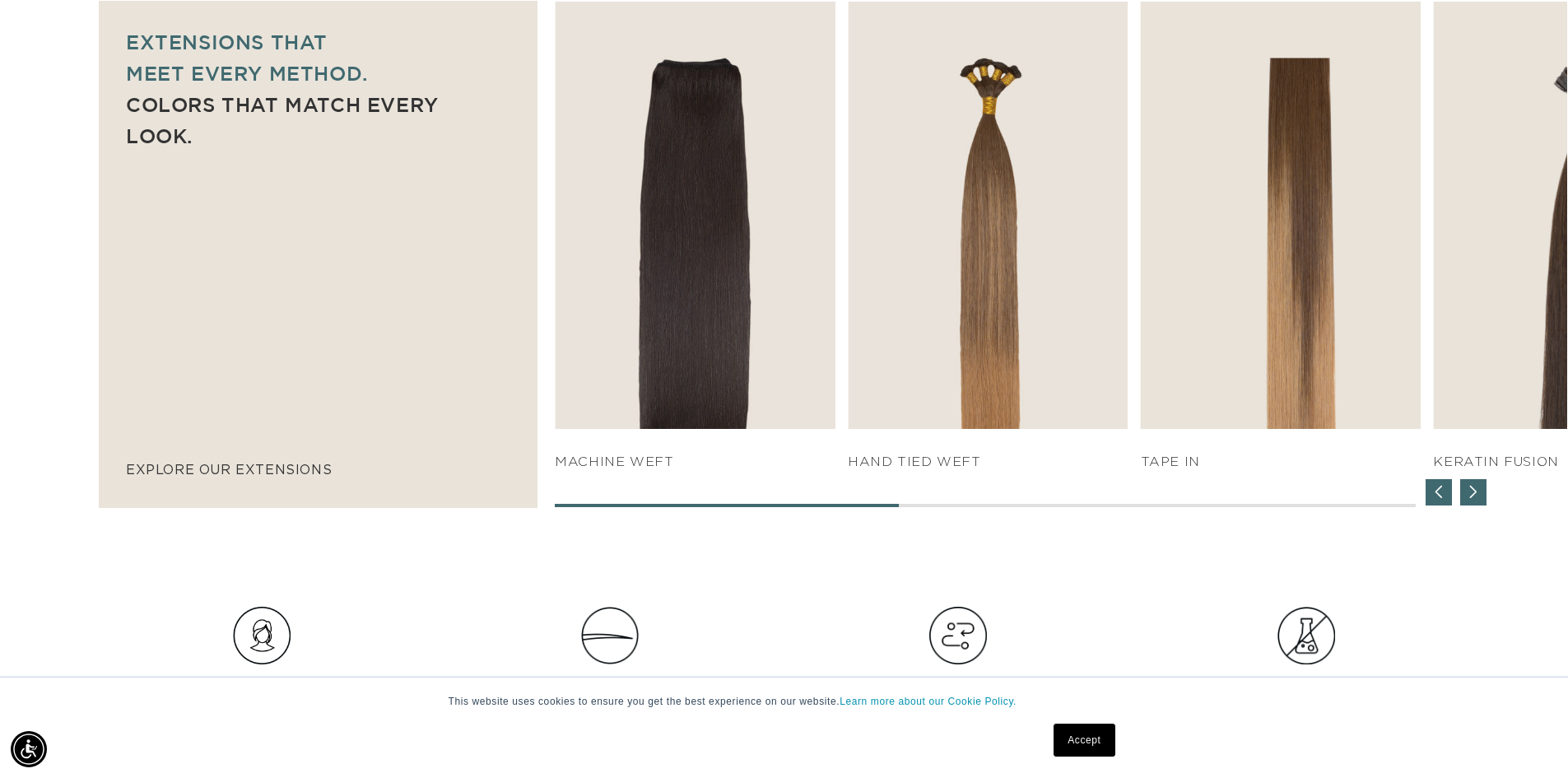
click at [1441, 496] on div "Previous slide" at bounding box center [1439, 492] width 26 height 26
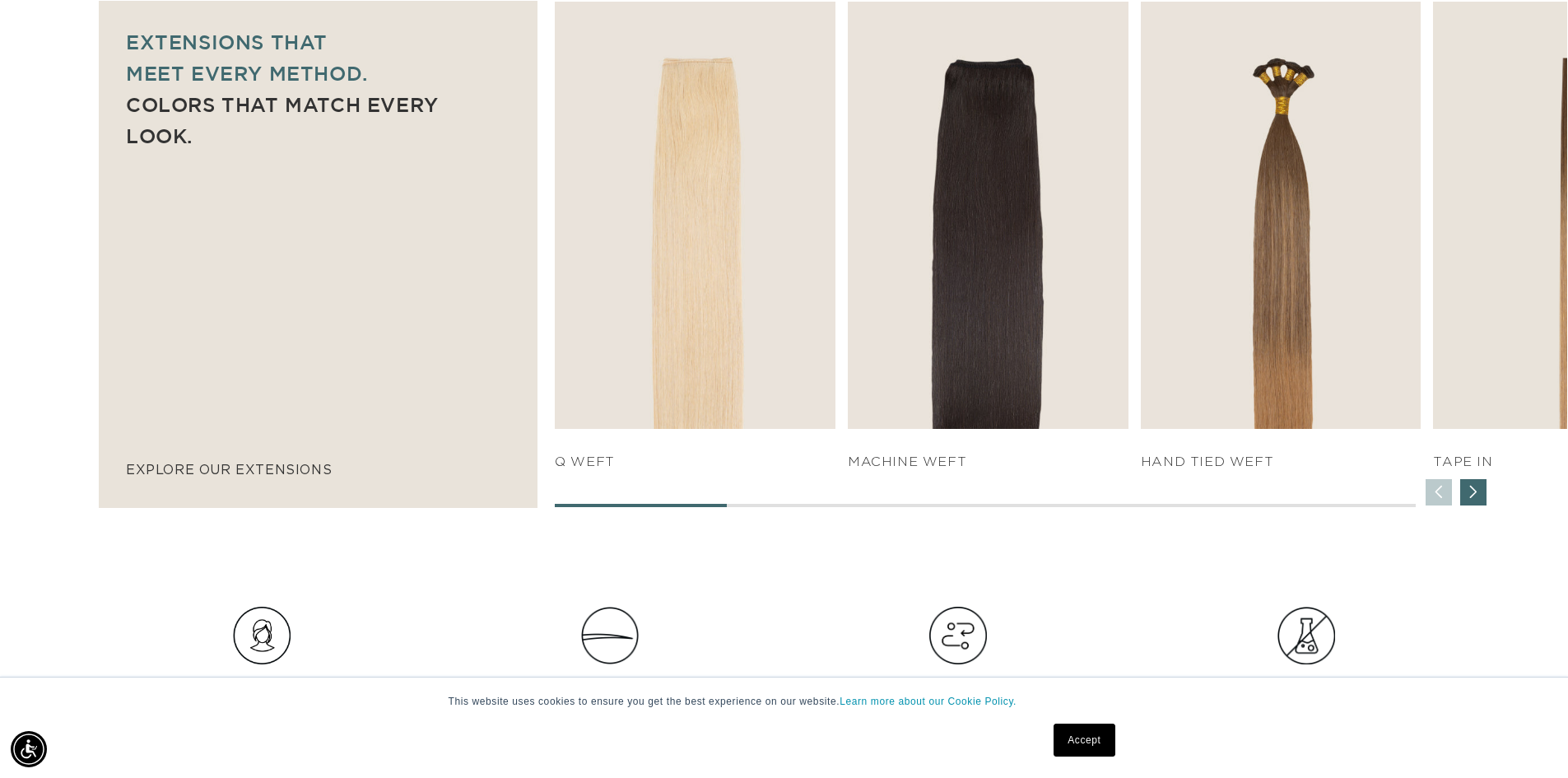
scroll to position [0, 1451]
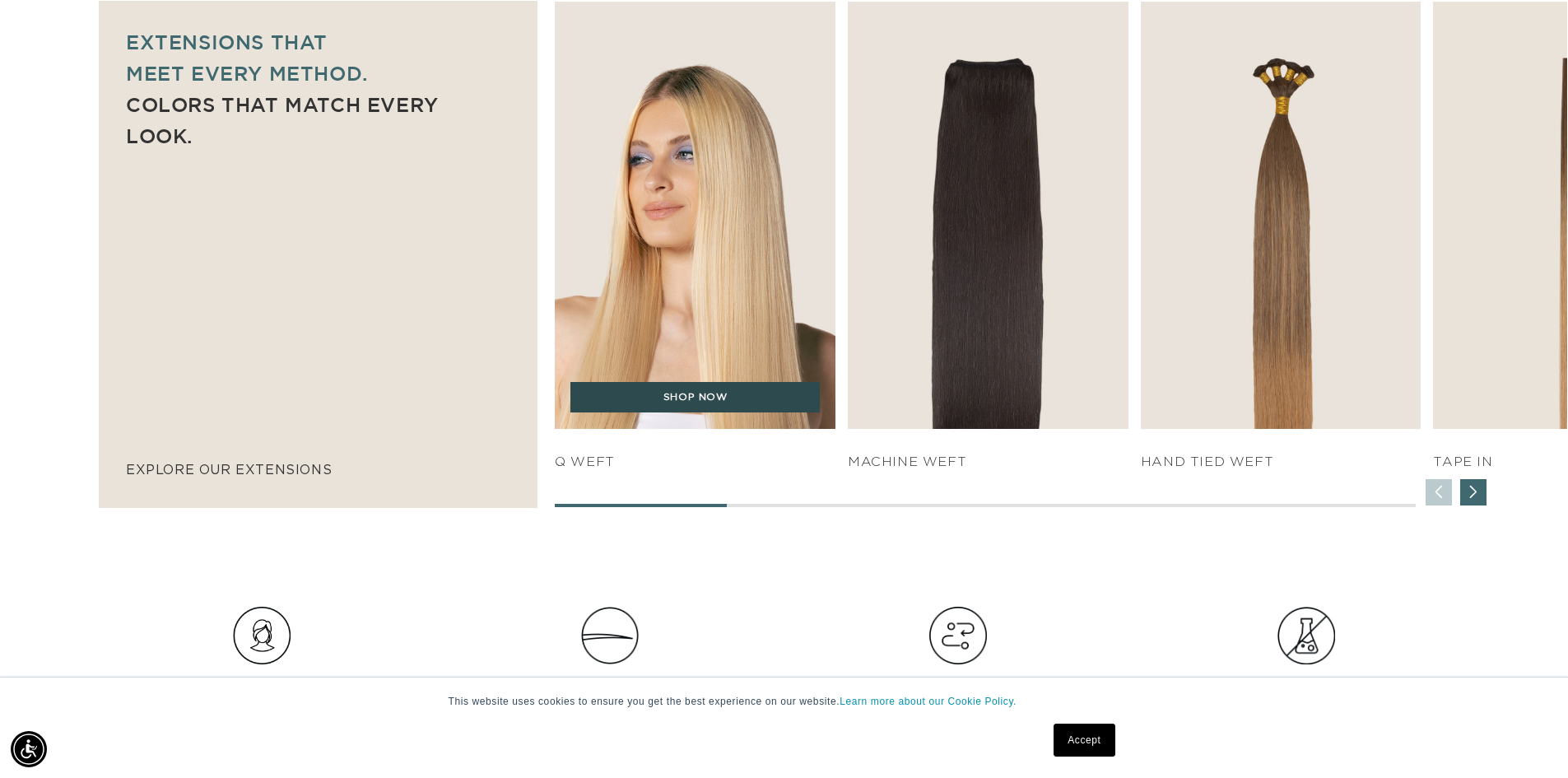
click at [755, 391] on link "SHOP NOW" at bounding box center [696, 397] width 250 height 31
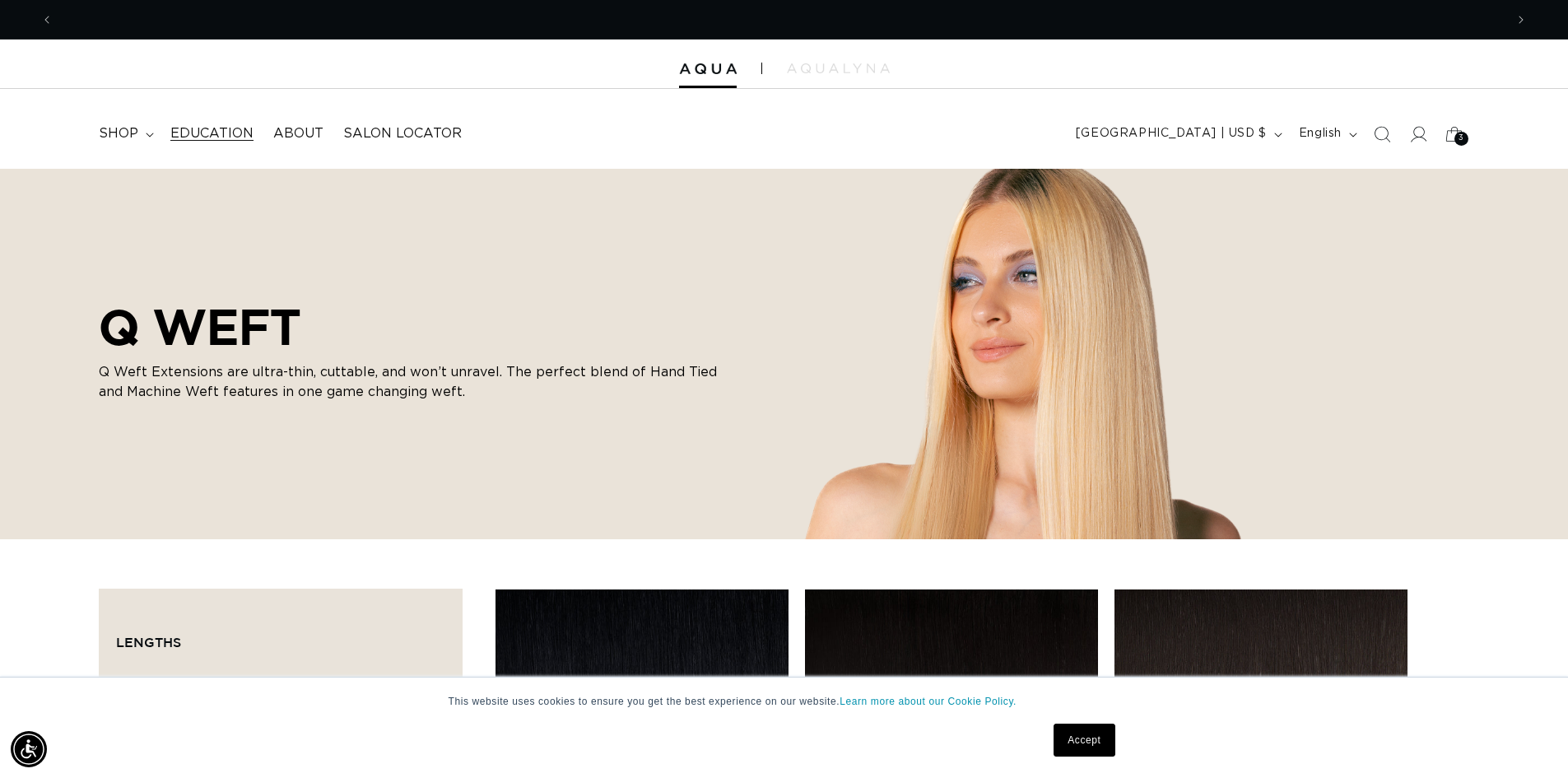
scroll to position [0, 2902]
click at [202, 141] on span "Education" at bounding box center [212, 133] width 83 height 17
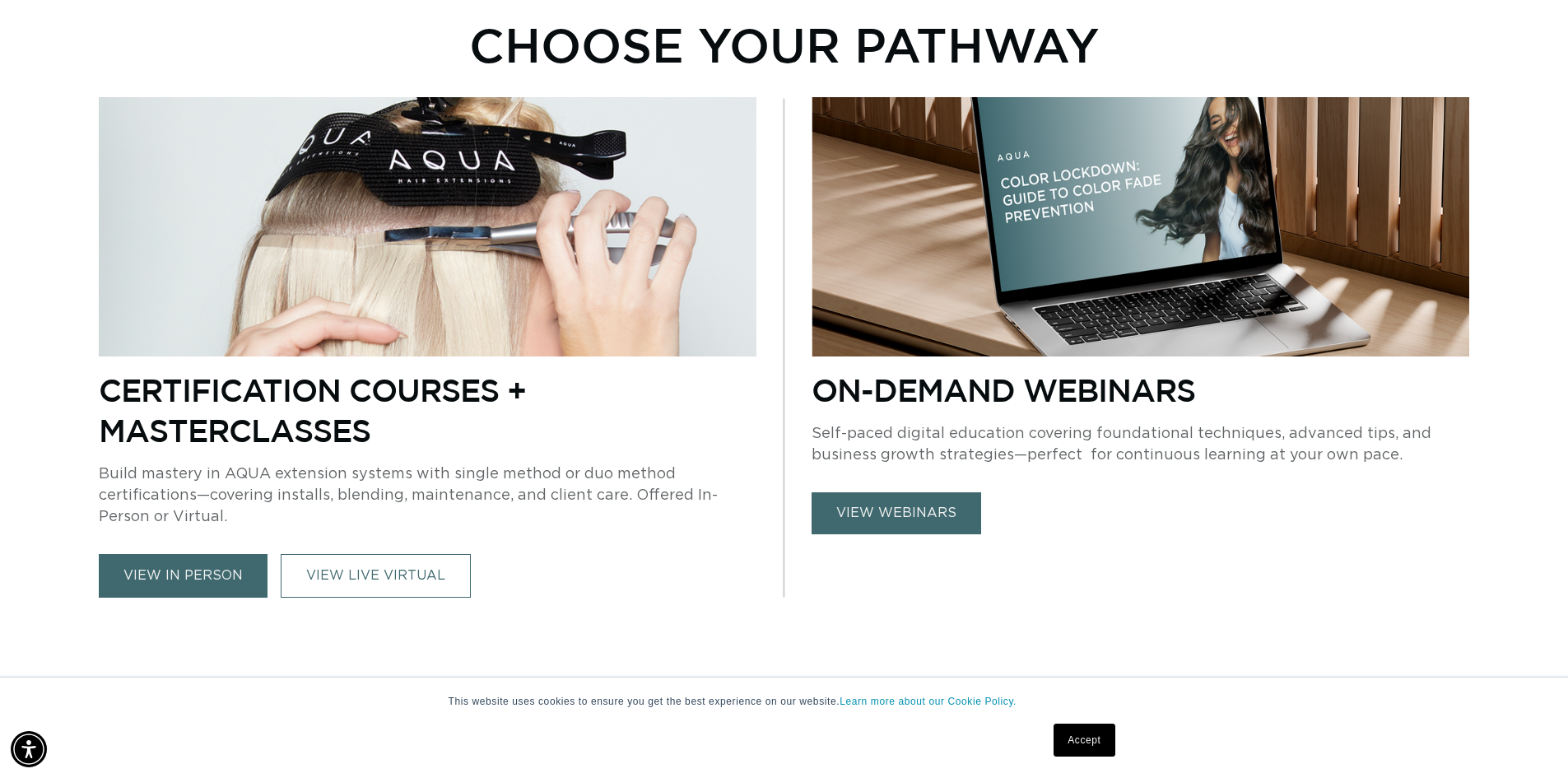
scroll to position [820, 0]
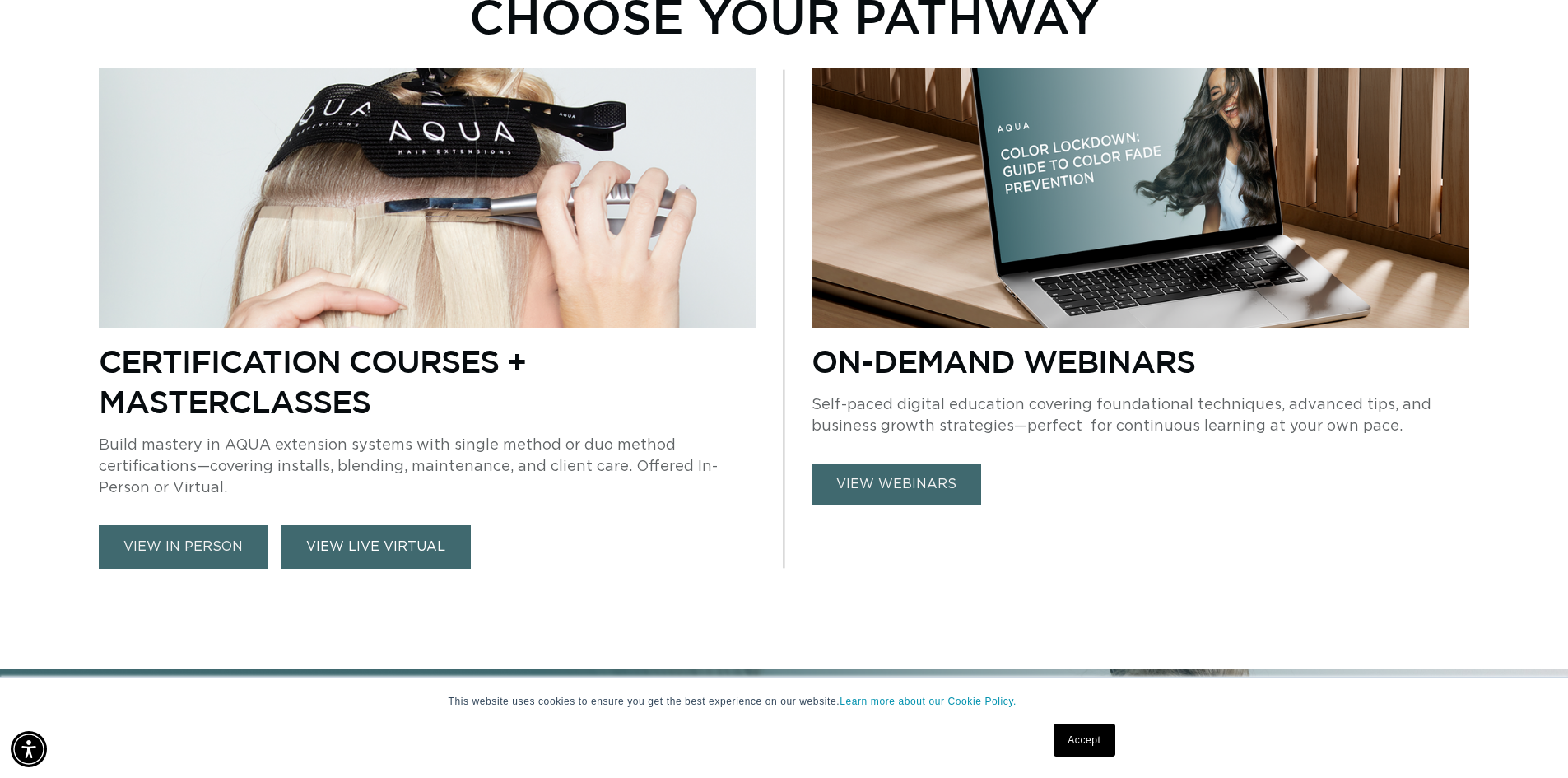
click at [376, 558] on link "VIEW LIVE VIRTUAL" at bounding box center [376, 548] width 190 height 44
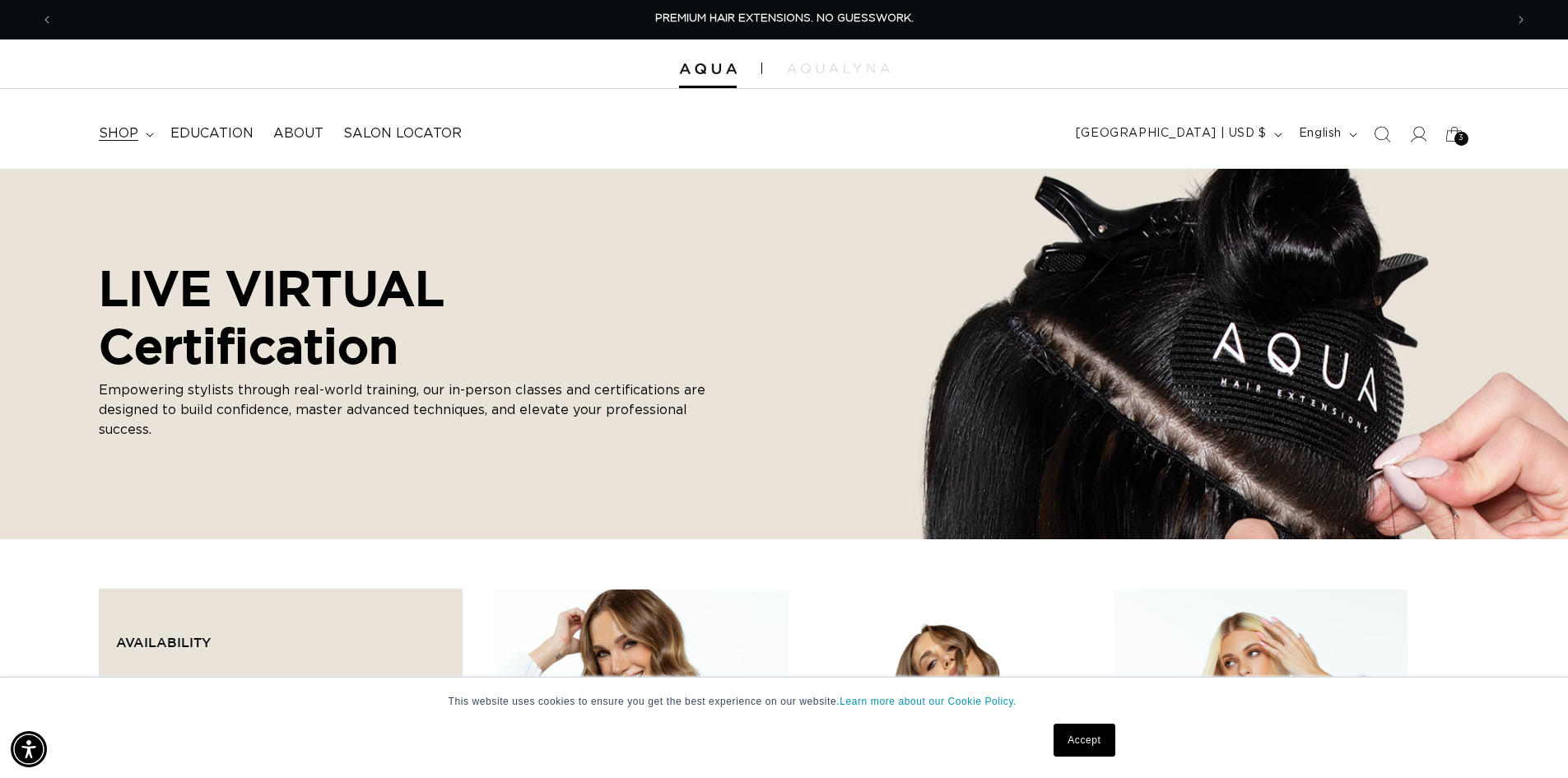
click at [135, 137] on span "shop" at bounding box center [119, 133] width 40 height 17
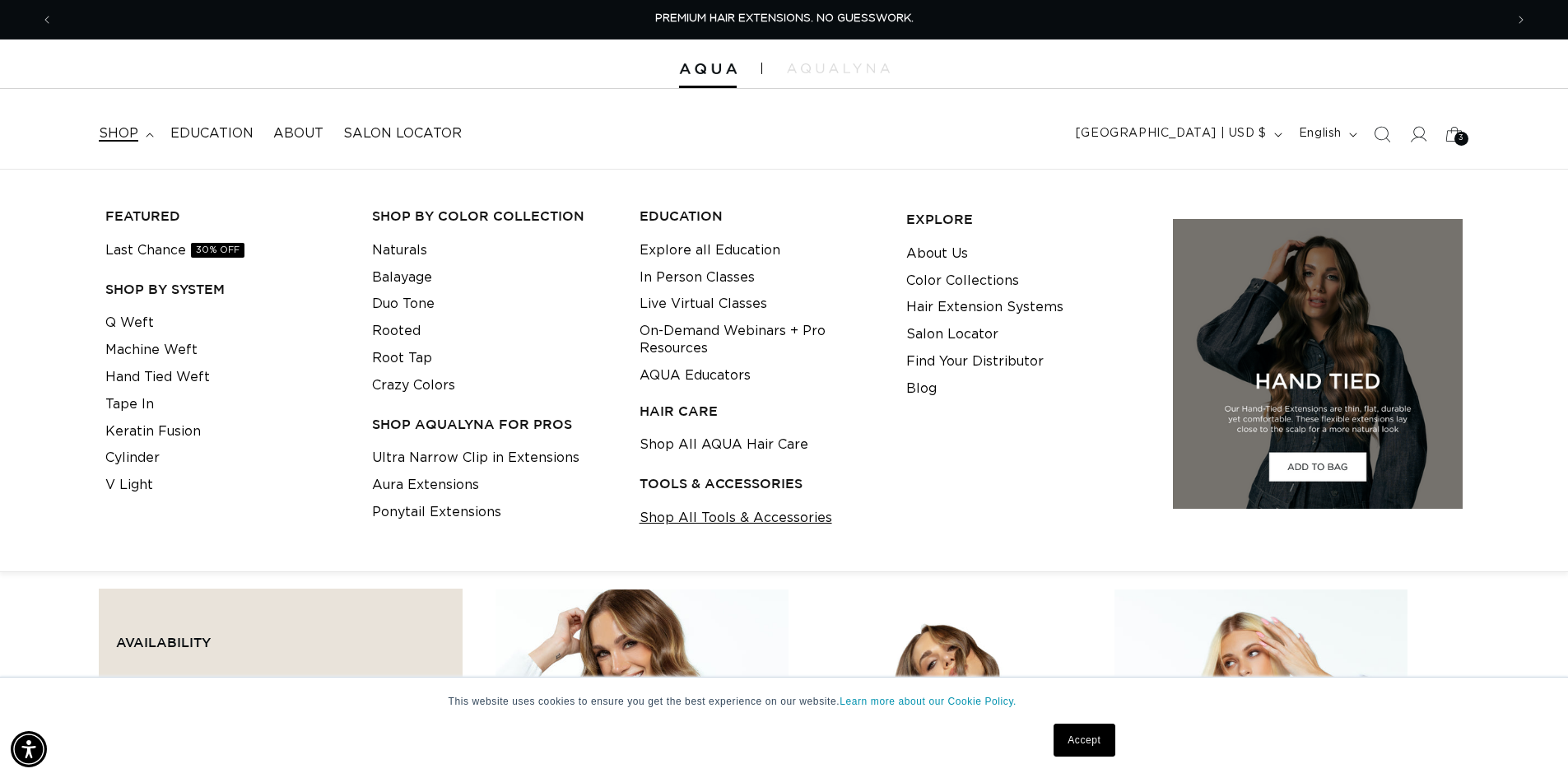
click at [737, 512] on link "Shop All Tools & Accessories" at bounding box center [736, 518] width 193 height 27
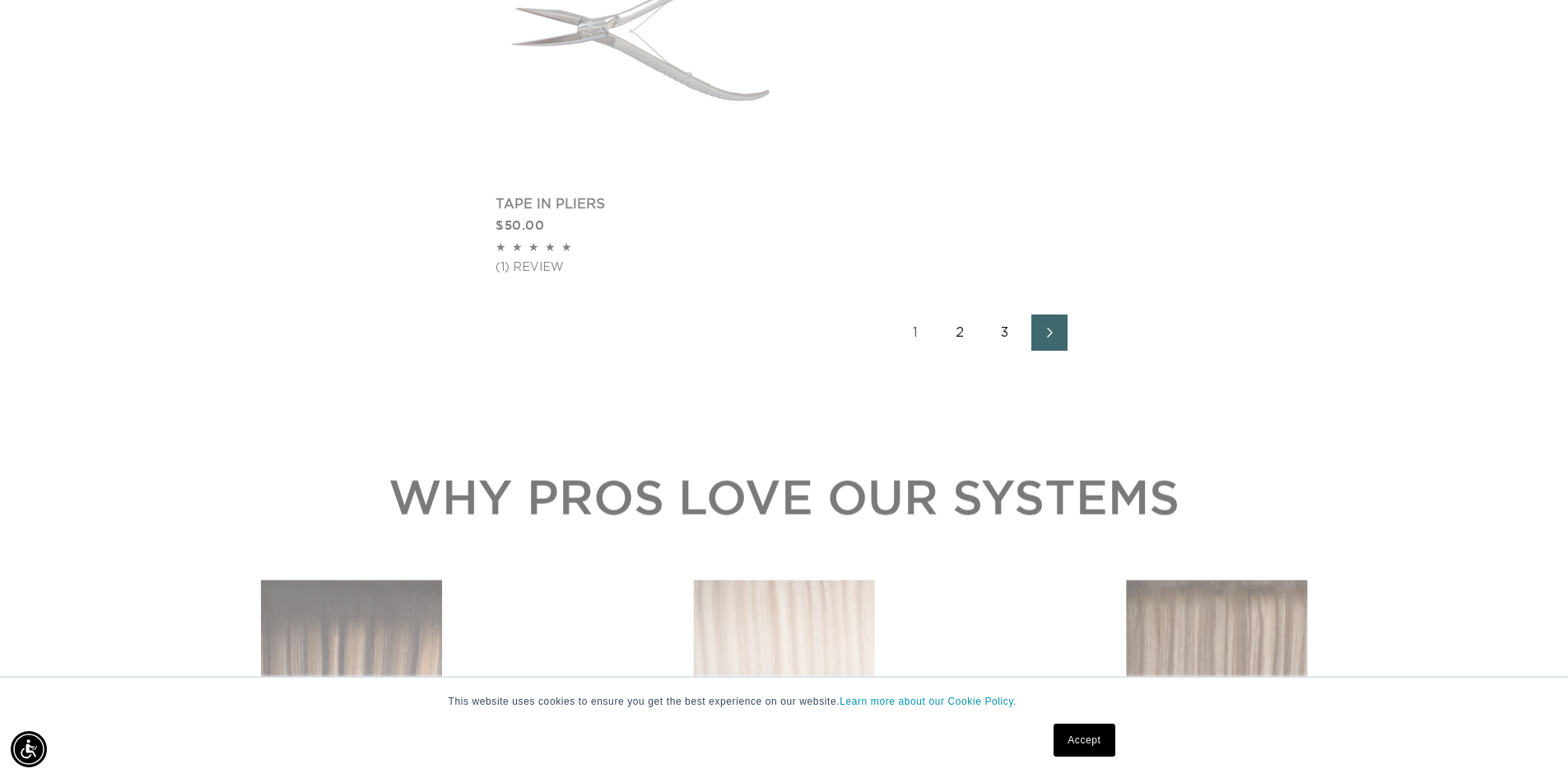
scroll to position [2883, 0]
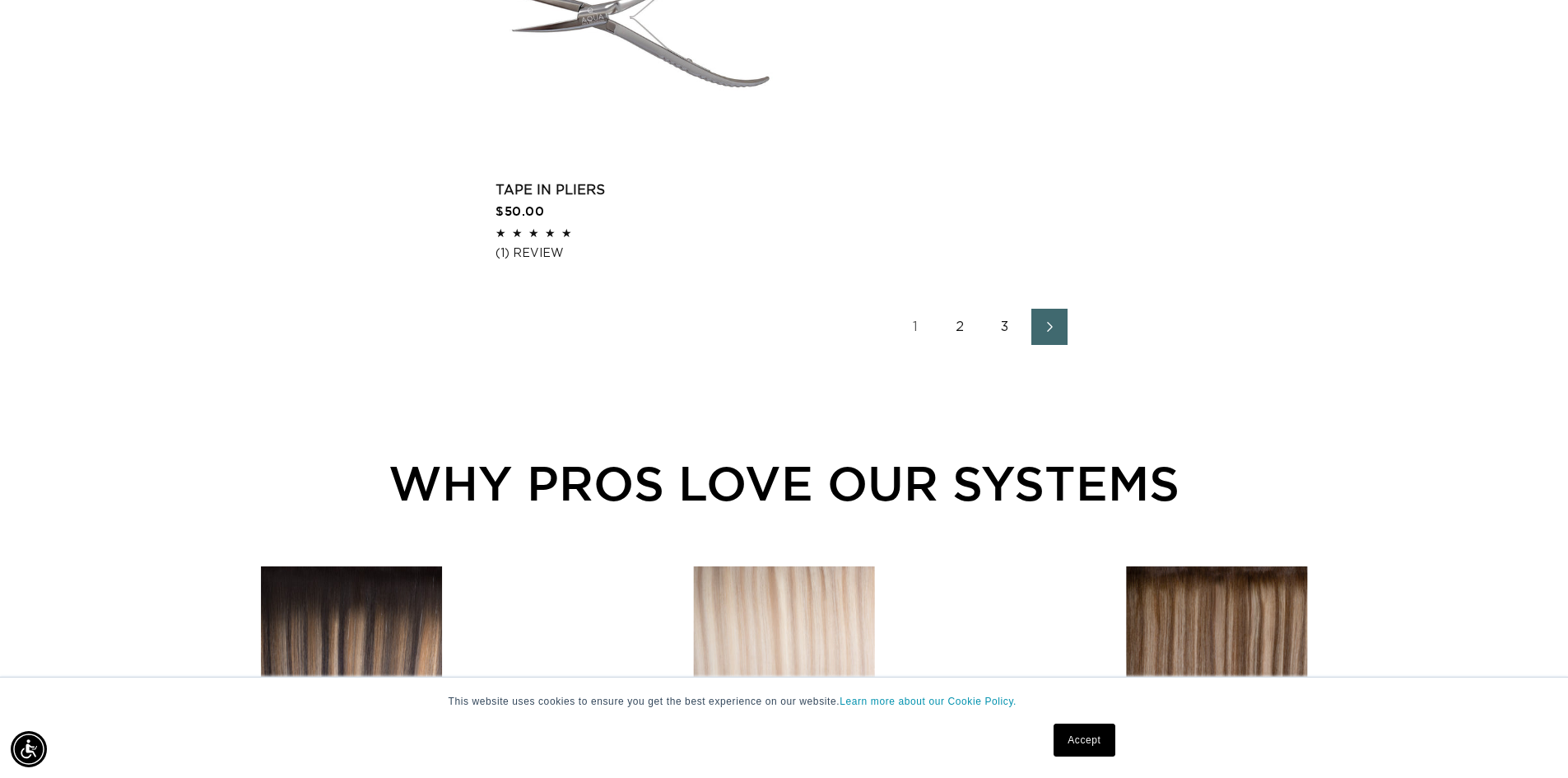
click at [950, 320] on link "2" at bounding box center [960, 327] width 36 height 36
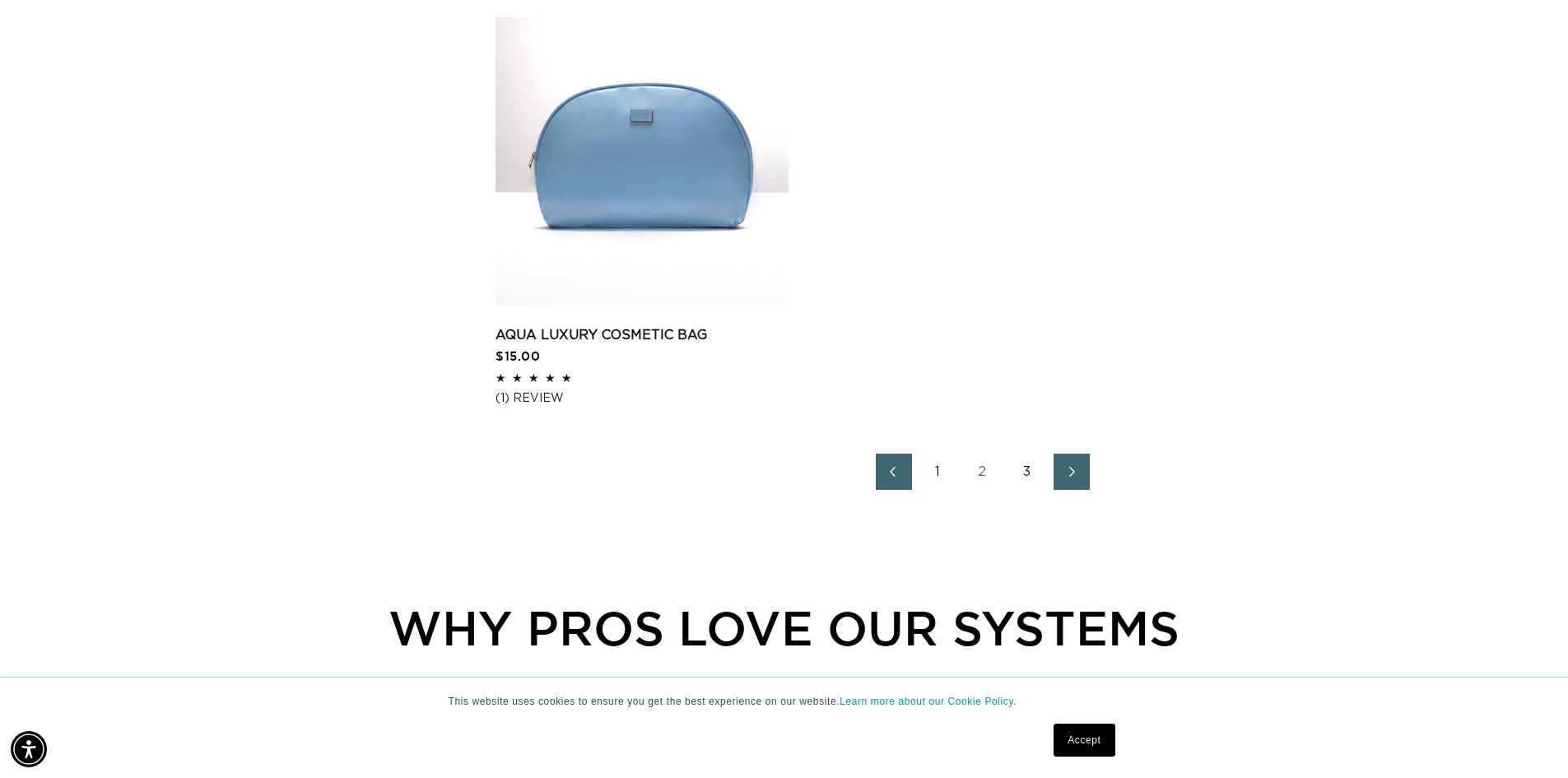
scroll to position [0, 1451]
click at [1033, 474] on link "3" at bounding box center [1027, 472] width 36 height 36
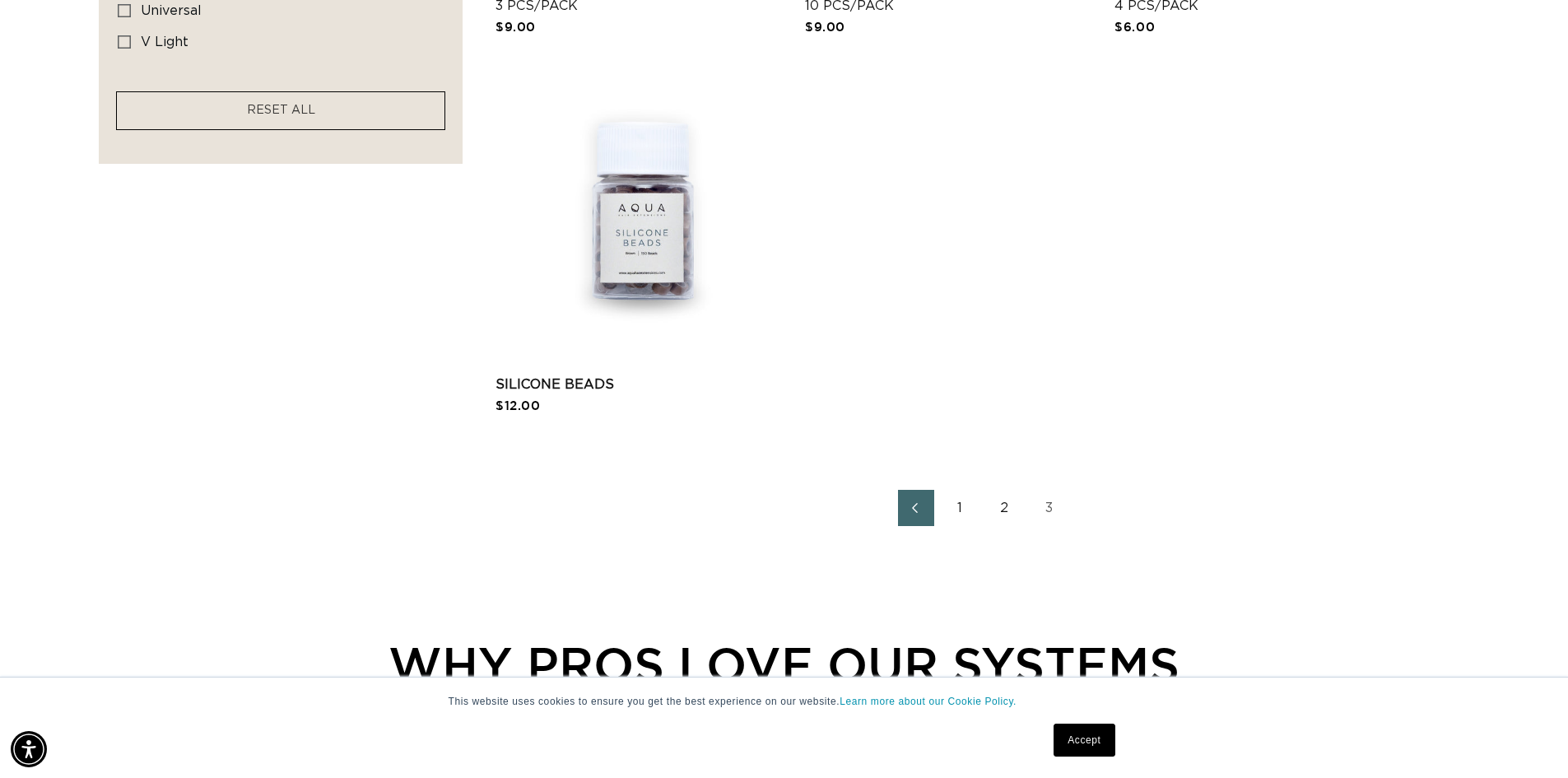
scroll to position [1400, 0]
click at [1002, 502] on link "2" at bounding box center [1005, 507] width 36 height 36
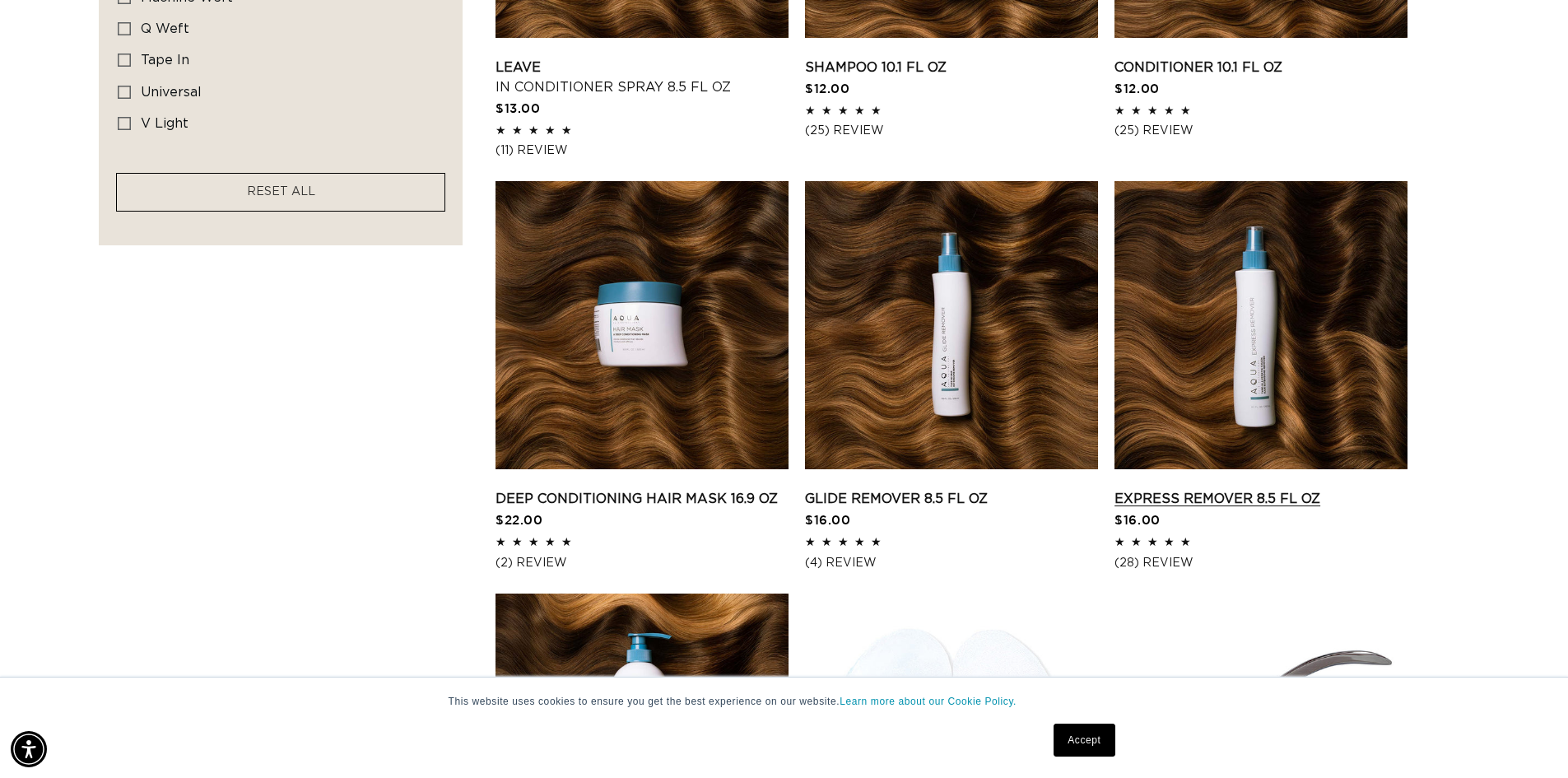
scroll to position [0, 2902]
click at [1211, 489] on link "Express Remover 8.5 fl oz" at bounding box center [1260, 499] width 293 height 20
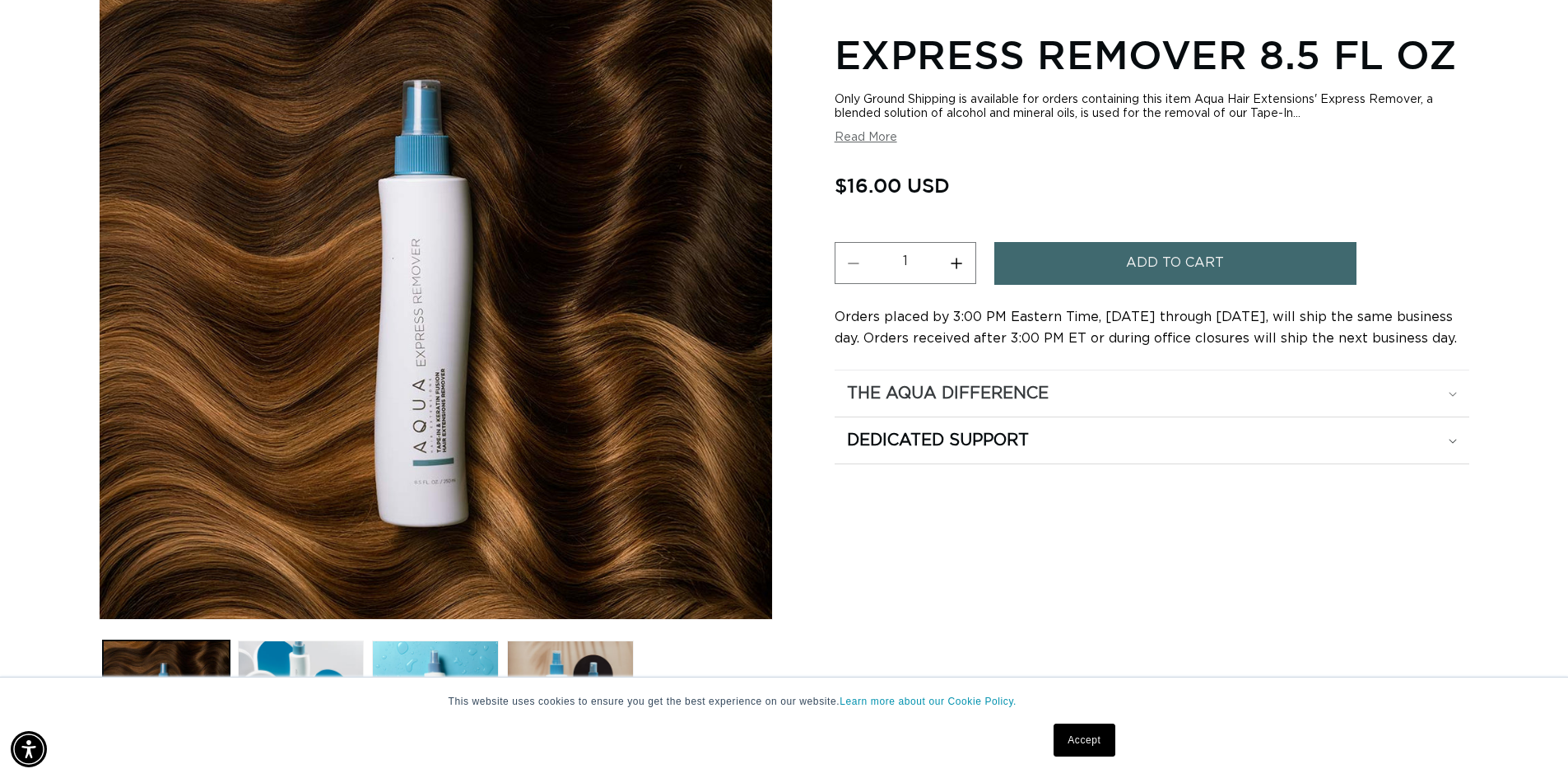
scroll to position [0, 1451]
click at [1090, 395] on div "The Aqua Difference" at bounding box center [1152, 393] width 610 height 21
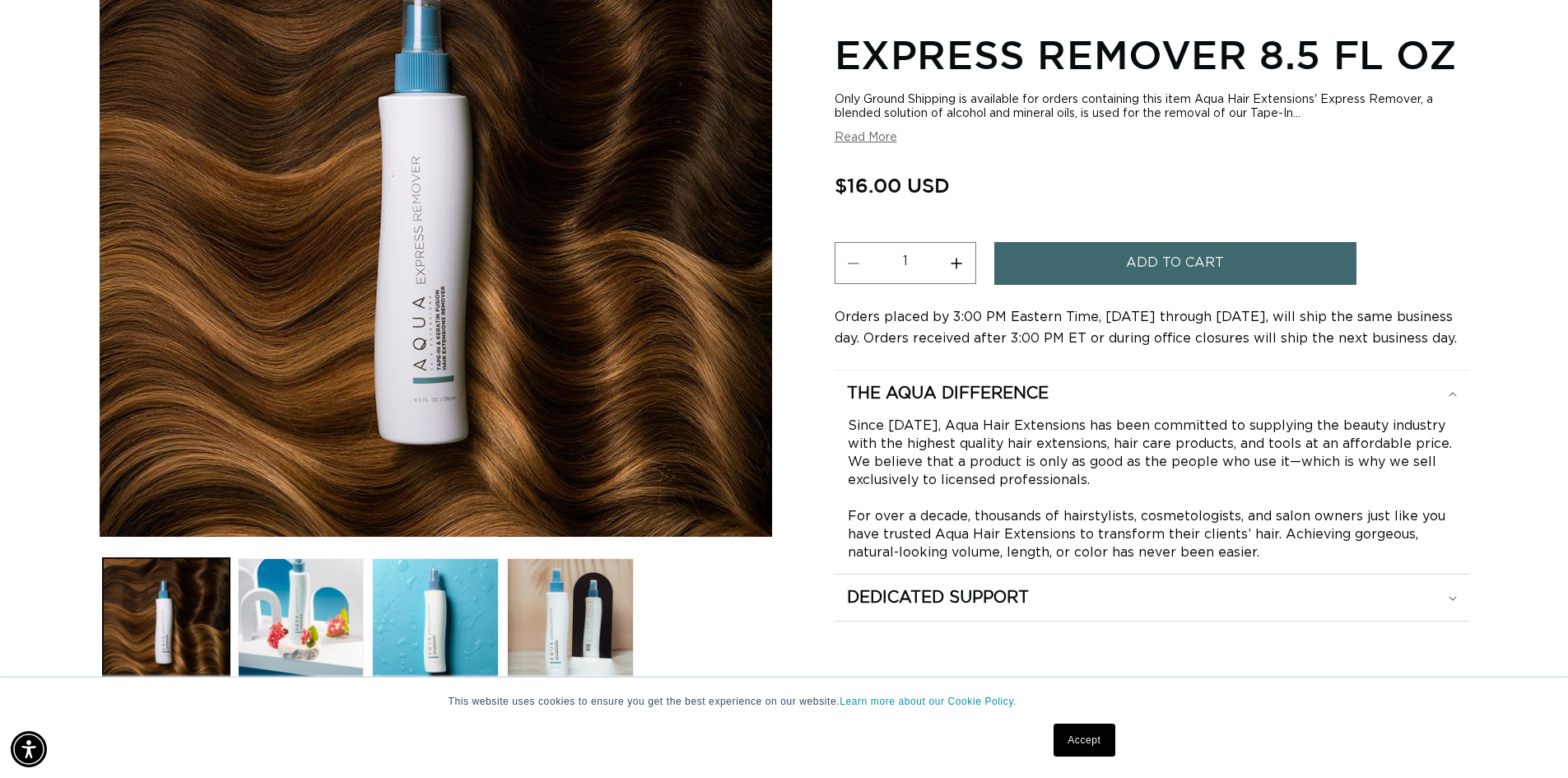
scroll to position [0, 2902]
click at [1458, 388] on summary "The Aqua Difference" at bounding box center [1151, 394] width 635 height 46
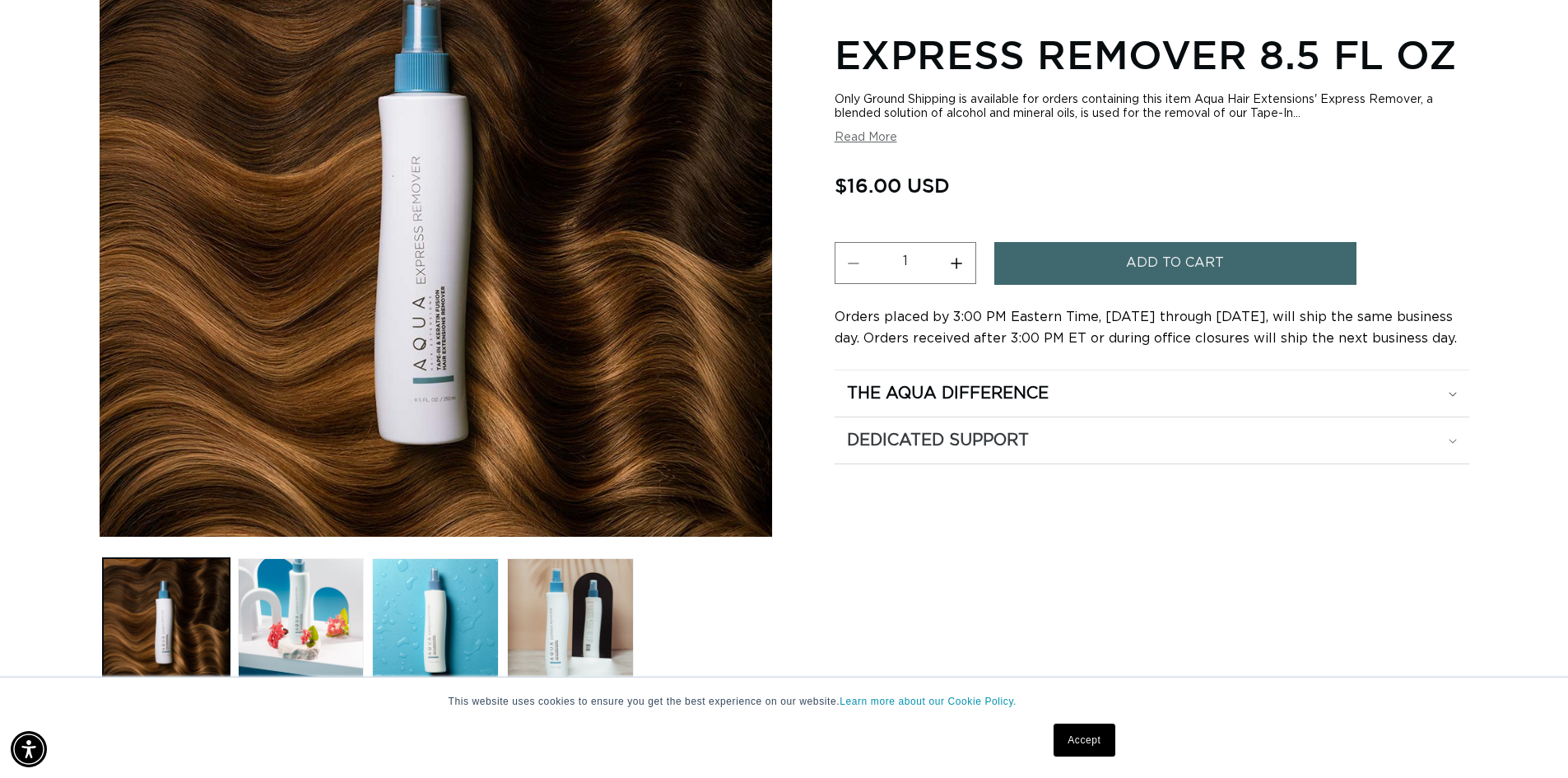
click at [1449, 443] on icon at bounding box center [1453, 441] width 8 height 5
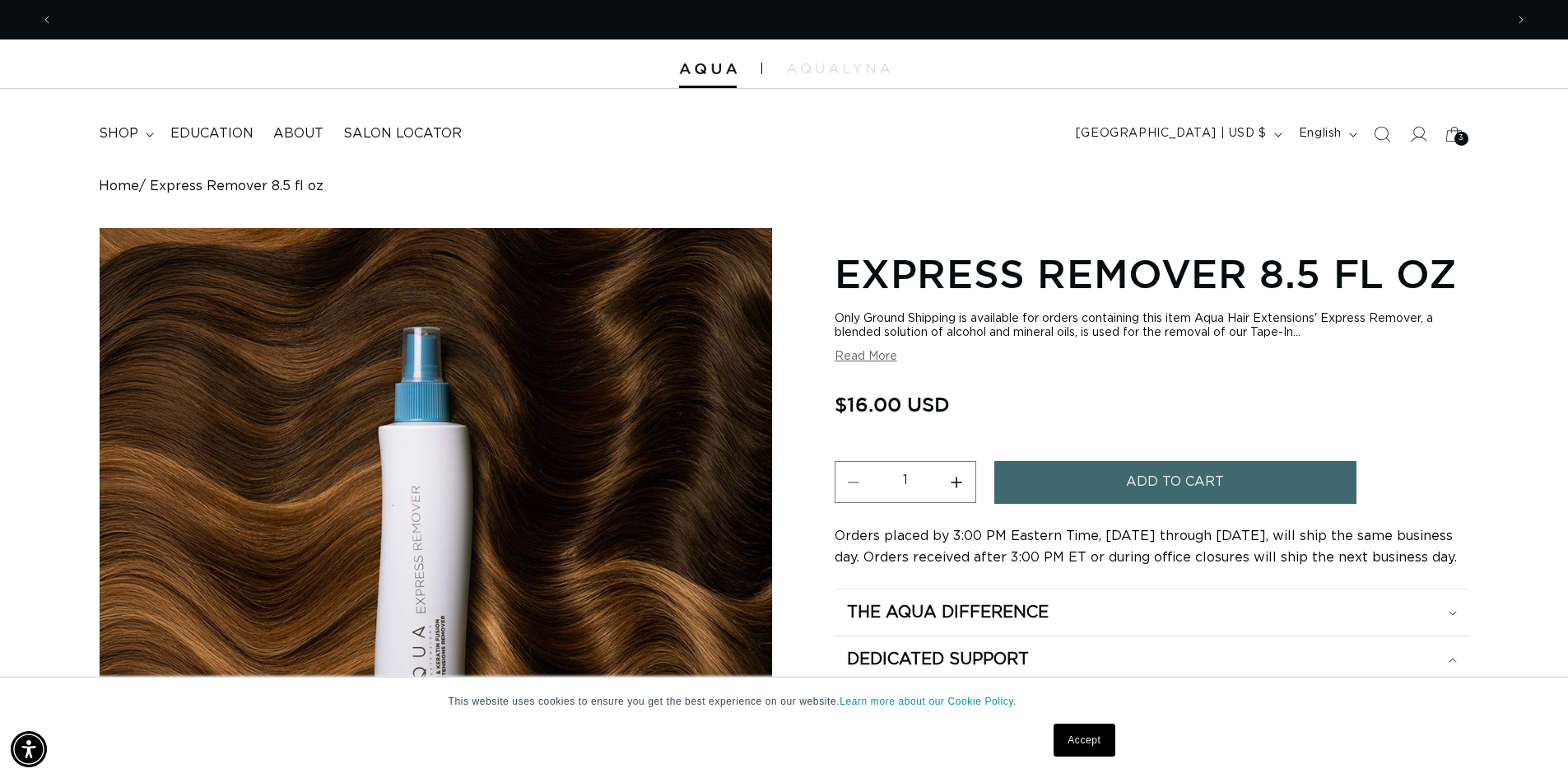
scroll to position [0, 1451]
